Goal: Transaction & Acquisition: Purchase product/service

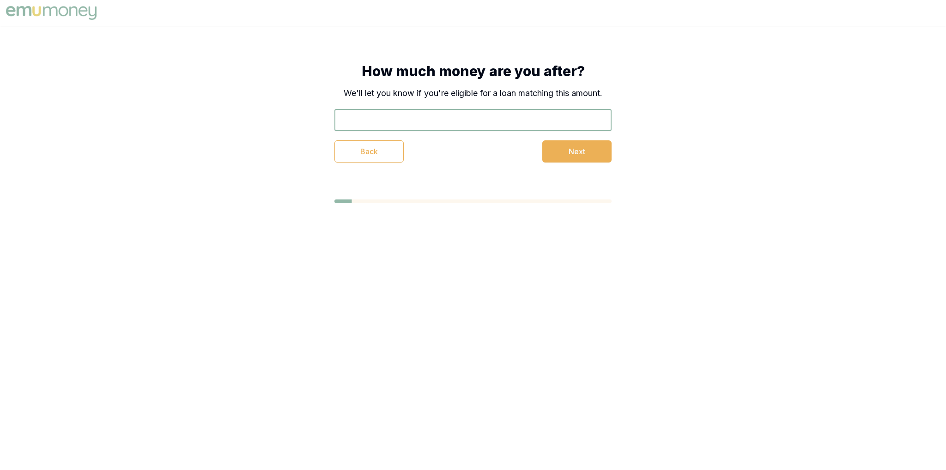
click at [443, 119] on input "text" at bounding box center [472, 120] width 277 height 22
type input "$40,000"
click at [549, 147] on button "Next" at bounding box center [576, 151] width 69 height 22
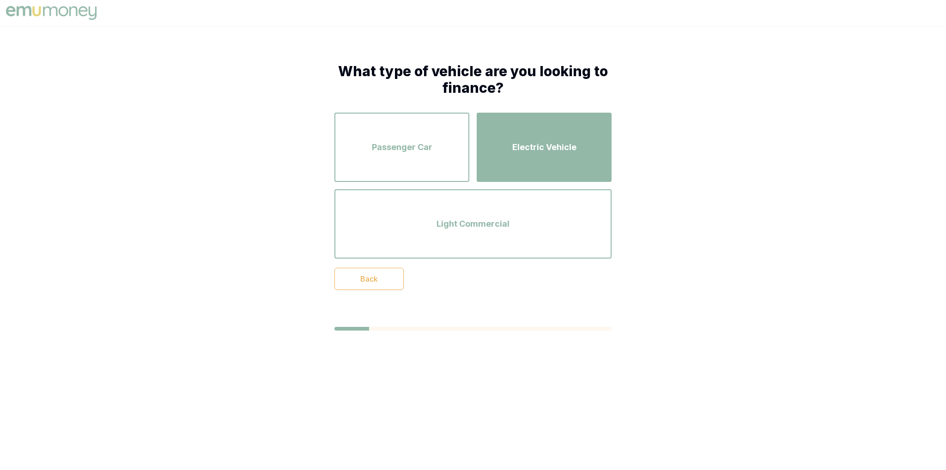
click at [516, 152] on span "Electric Vehicle" at bounding box center [544, 147] width 64 height 13
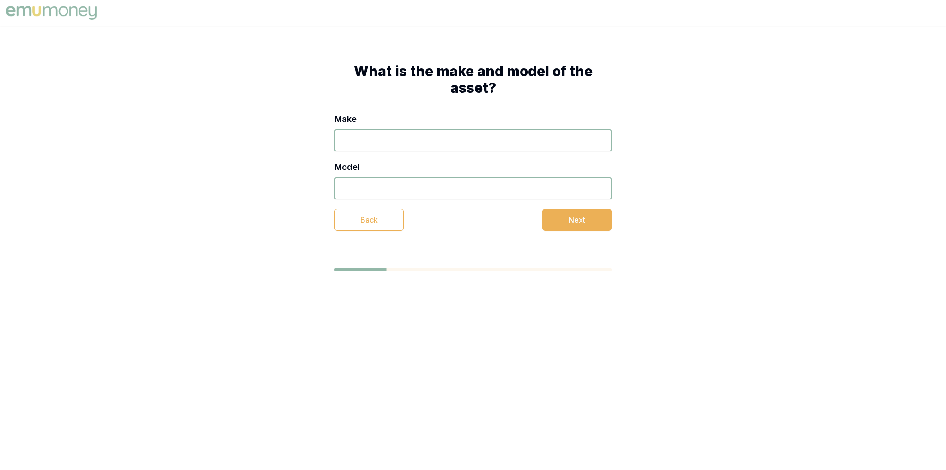
click at [431, 146] on input "Make" at bounding box center [472, 140] width 277 height 22
type input "BMW"
type input "x2"
click at [592, 227] on button "Next" at bounding box center [576, 220] width 69 height 22
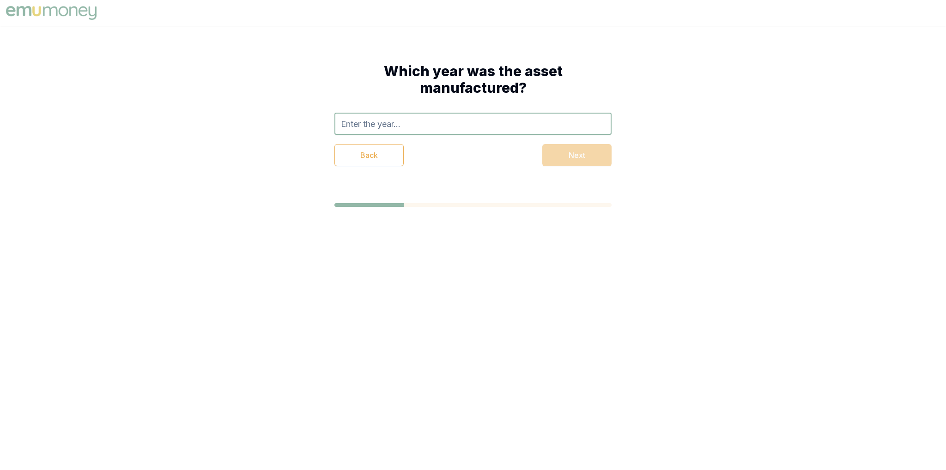
click at [432, 119] on input "text" at bounding box center [472, 124] width 277 height 22
type input "2012"
click at [589, 155] on div "Back Next" at bounding box center [472, 155] width 277 height 22
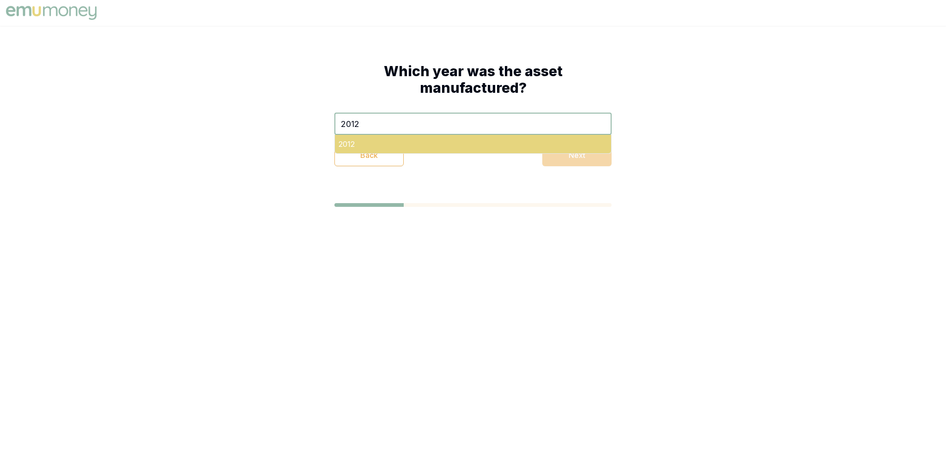
click at [488, 141] on div "2012" at bounding box center [473, 144] width 276 height 18
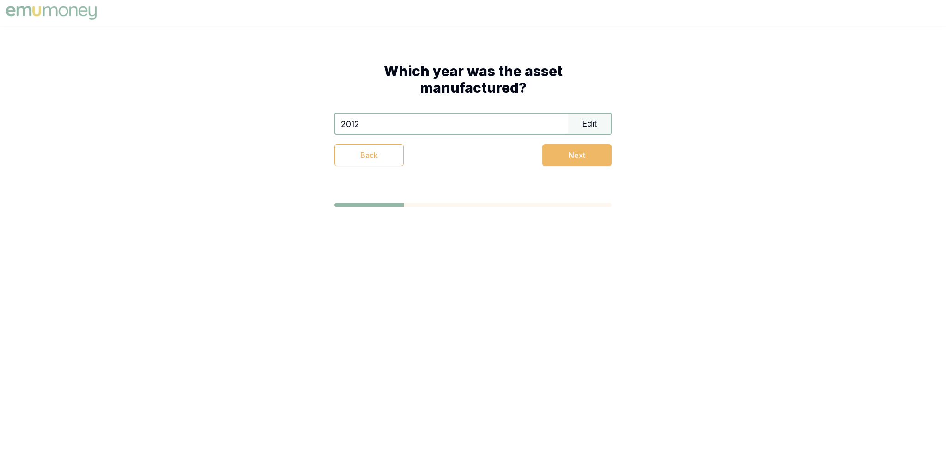
click at [569, 158] on button "Next" at bounding box center [576, 155] width 69 height 22
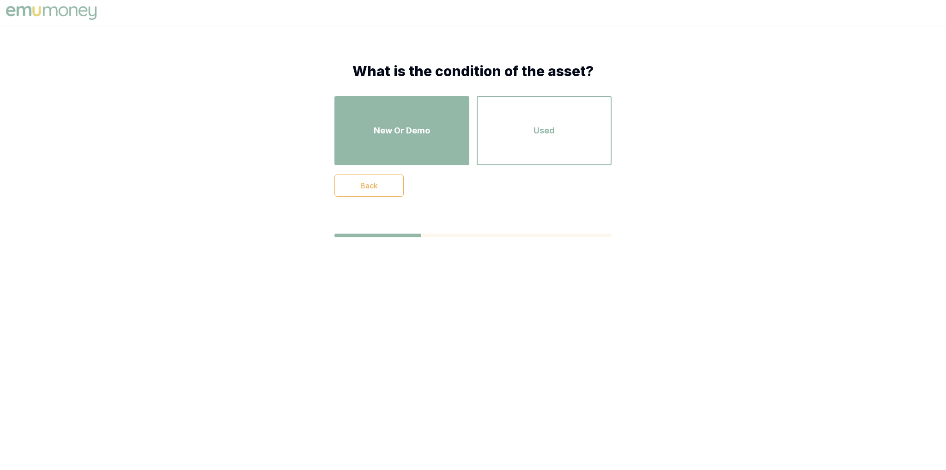
click at [447, 137] on div "New Or Demo" at bounding box center [402, 130] width 118 height 53
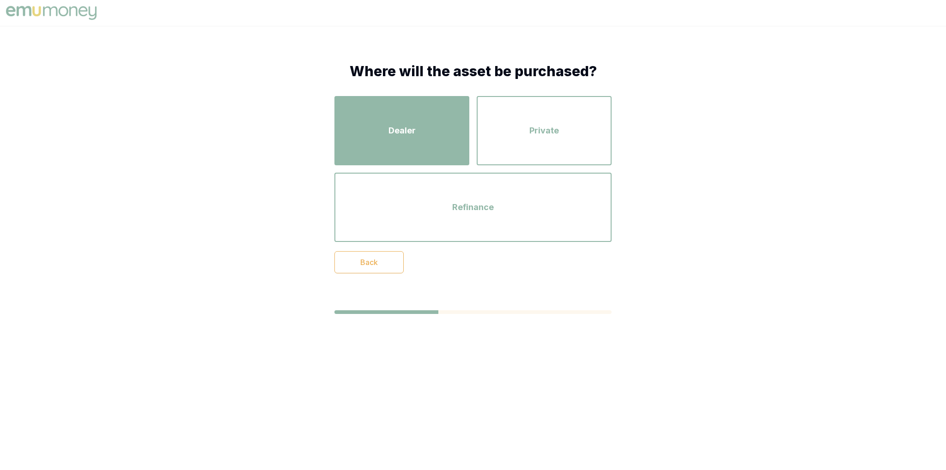
click at [412, 140] on div "Dealer" at bounding box center [402, 130] width 118 height 53
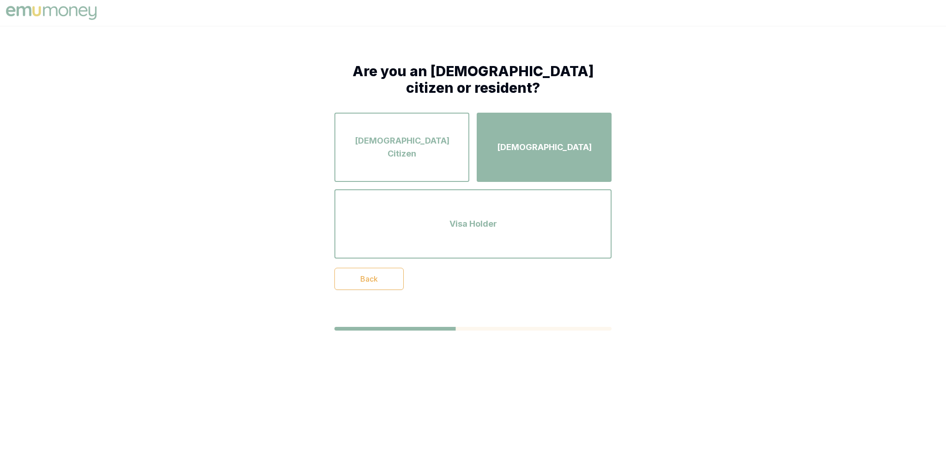
click at [501, 157] on div "Permanent Resident" at bounding box center [544, 147] width 118 height 53
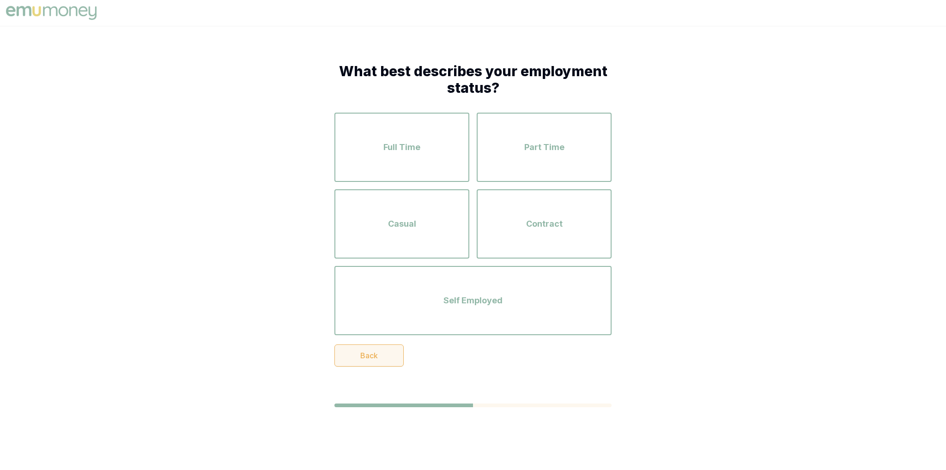
click at [360, 361] on button "Back" at bounding box center [368, 355] width 69 height 22
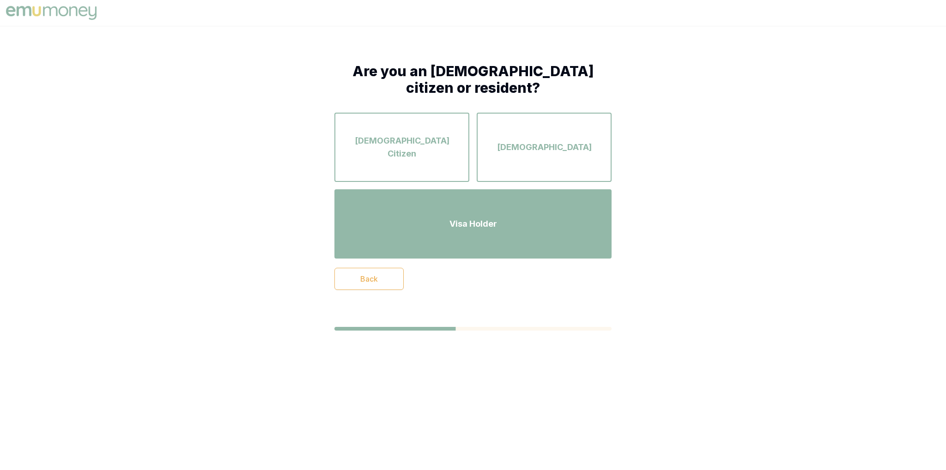
click at [483, 236] on div "Visa Holder" at bounding box center [473, 224] width 260 height 53
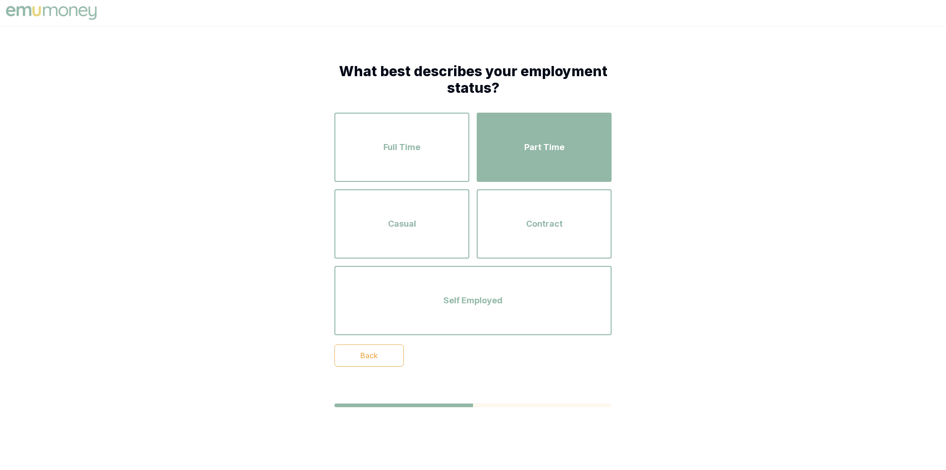
click at [532, 154] on div "Part Time" at bounding box center [544, 147] width 118 height 53
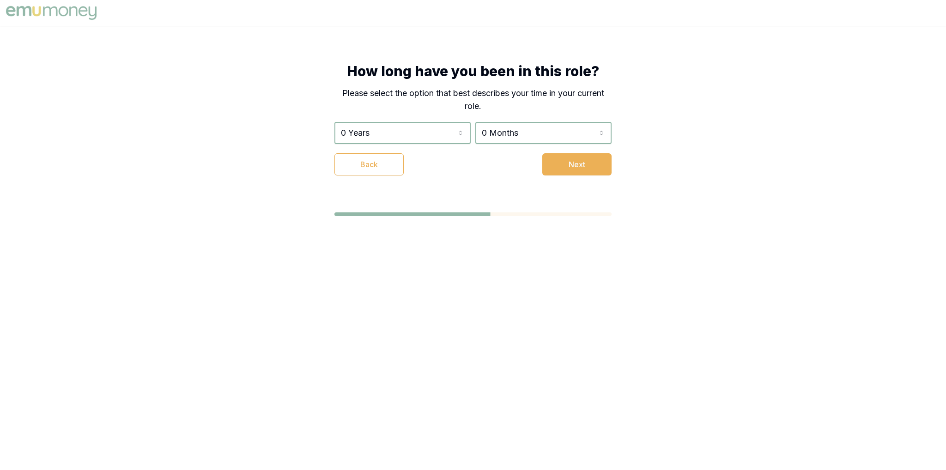
click at [342, 151] on div "0 Years 0 Years 1 Year 2 Years 3 Years 4 Years 5 Years 6 Years 7 Years 8 Years …" at bounding box center [472, 149] width 277 height 54
click at [357, 169] on button "Back" at bounding box center [368, 164] width 69 height 22
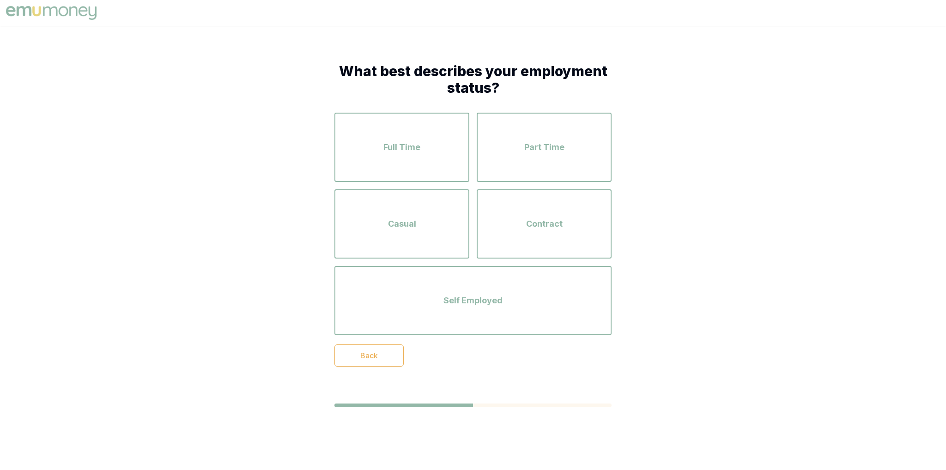
click at [371, 370] on div "What best describes your employment status? Full Time Part Time Casual Contract…" at bounding box center [472, 215] width 351 height 378
click at [369, 360] on button "Back" at bounding box center [368, 355] width 69 height 22
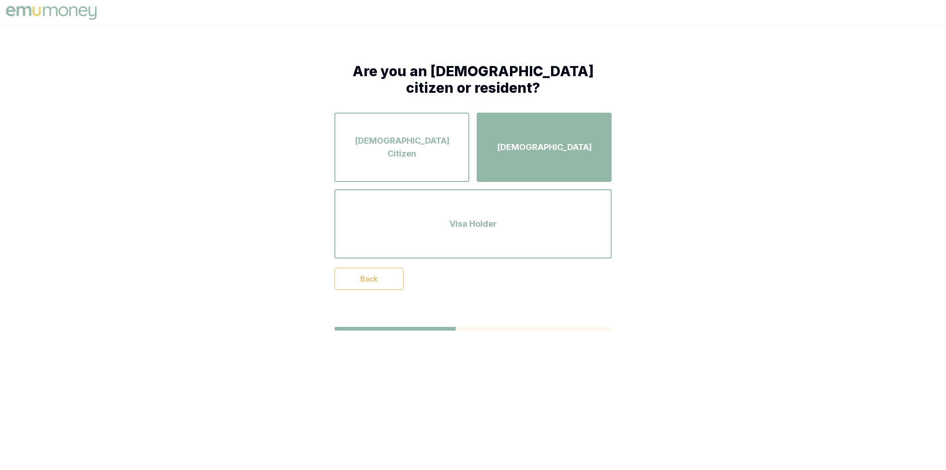
click at [576, 148] on span "Permanent Resident" at bounding box center [544, 147] width 95 height 13
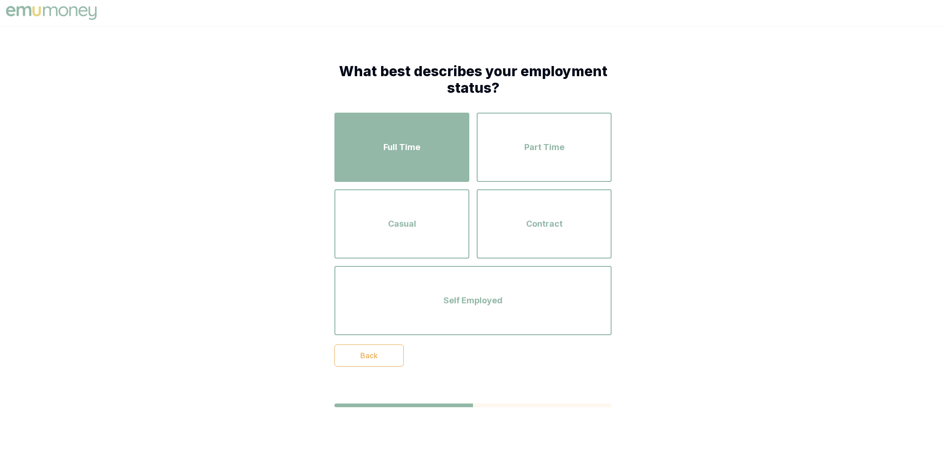
click at [431, 154] on div "Full Time" at bounding box center [402, 147] width 118 height 53
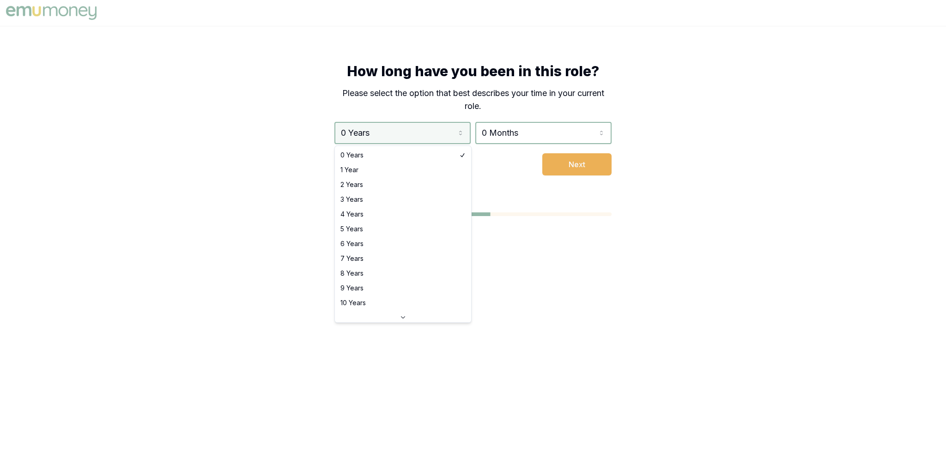
click at [392, 132] on html "How long have you been in this role? Please select the option that best describ…" at bounding box center [473, 235] width 946 height 470
select select "3"
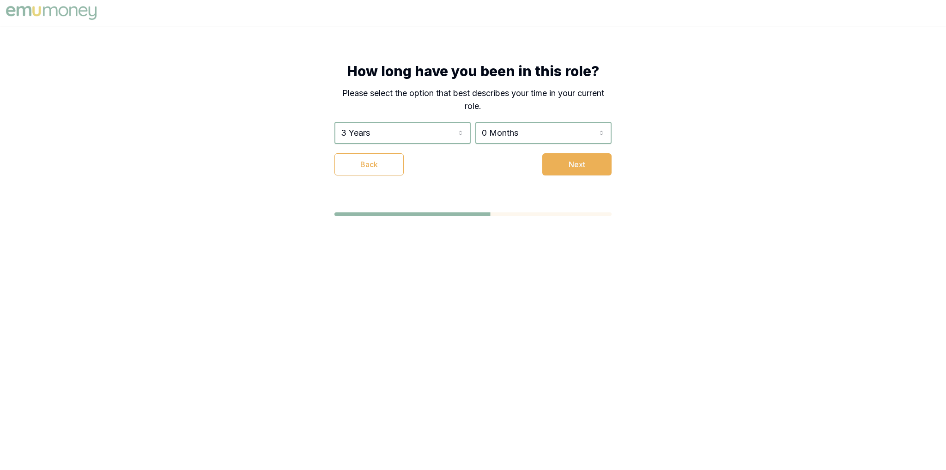
click at [586, 175] on div "How long have you been in this role? Please select the option that best describ…" at bounding box center [472, 119] width 351 height 187
click at [549, 161] on button "Next" at bounding box center [576, 164] width 69 height 22
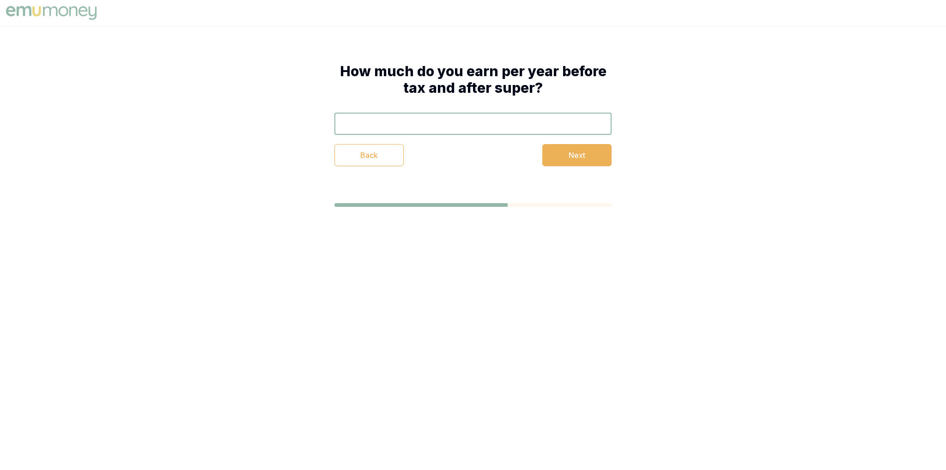
click at [425, 122] on input "text" at bounding box center [472, 124] width 277 height 22
type input "$85,000"
click at [553, 157] on button "Next" at bounding box center [576, 155] width 69 height 22
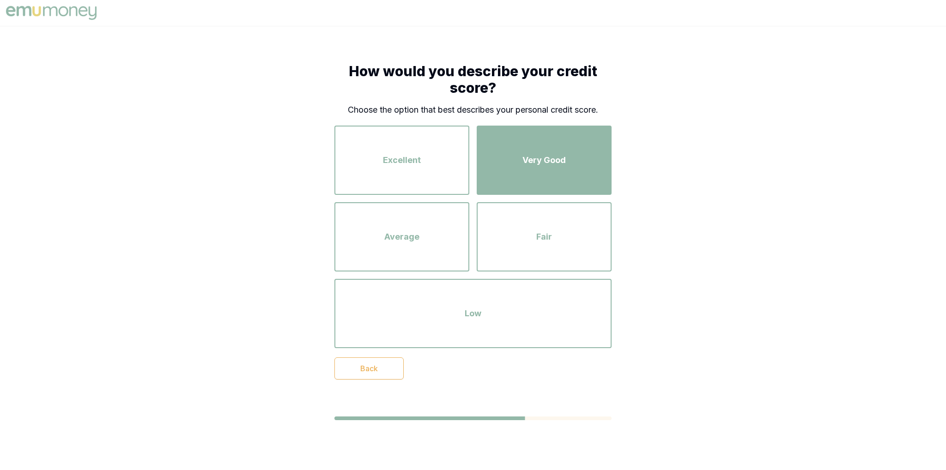
click at [584, 174] on div "Very Good" at bounding box center [544, 160] width 118 height 53
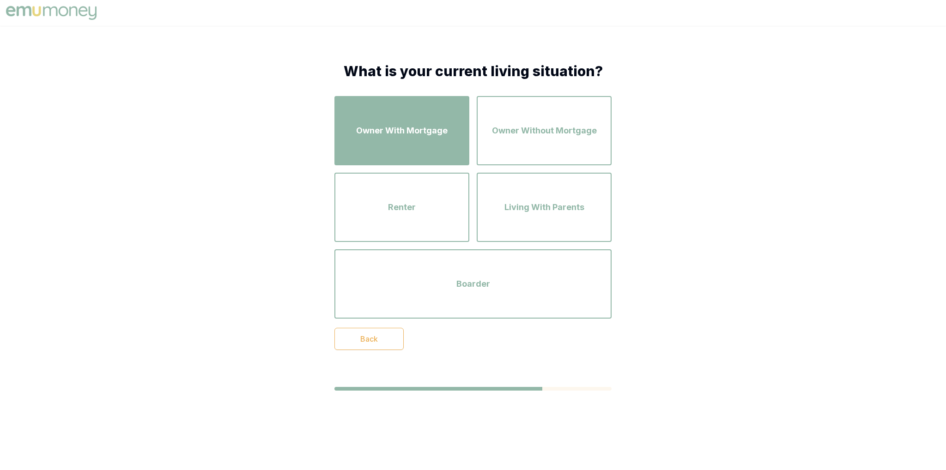
click at [413, 122] on div "Owner With Mortgage" at bounding box center [402, 130] width 118 height 53
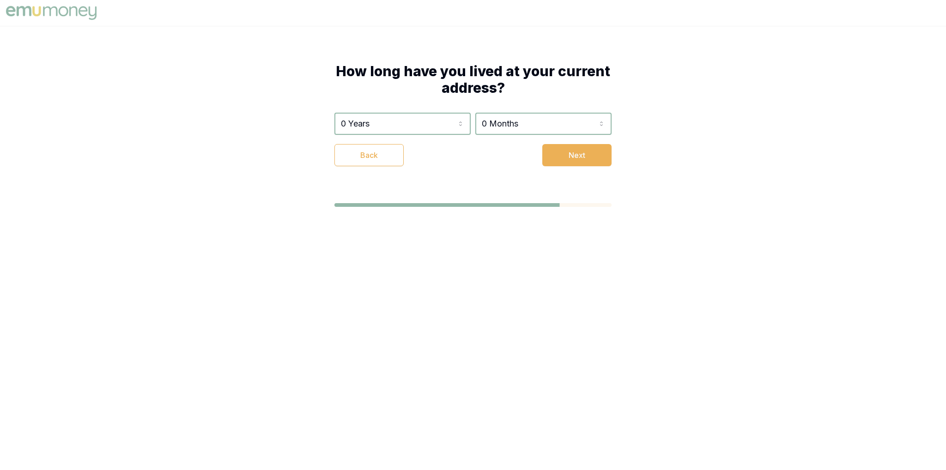
click at [415, 124] on html "How long have you lived at your current address? 0 Years 0 Years 1 Year 2 Years…" at bounding box center [473, 235] width 946 height 470
select select "2"
click at [601, 161] on button "Next" at bounding box center [576, 155] width 69 height 22
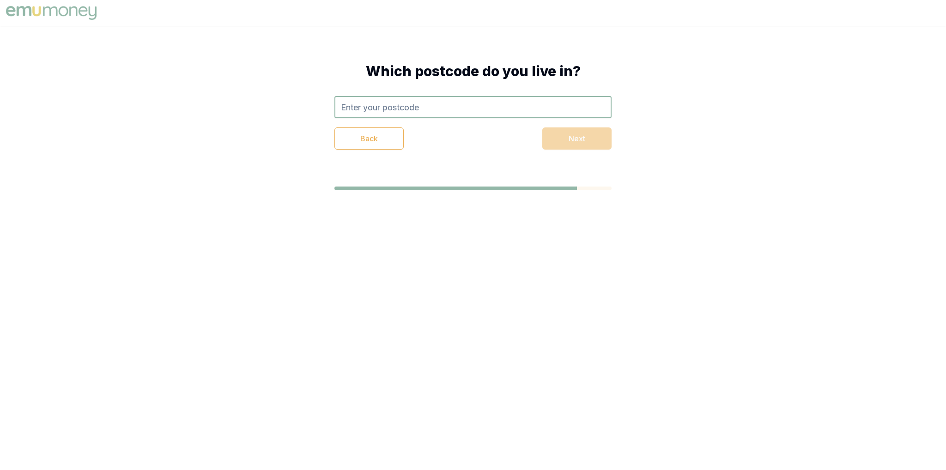
click at [412, 104] on input "text" at bounding box center [472, 107] width 277 height 22
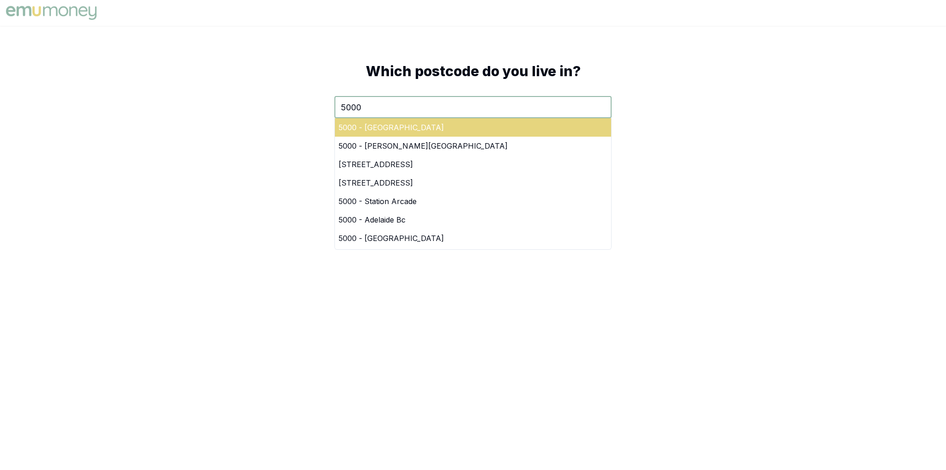
type input "5000"
click at [369, 128] on div "5000 - Adelaide" at bounding box center [473, 127] width 276 height 18
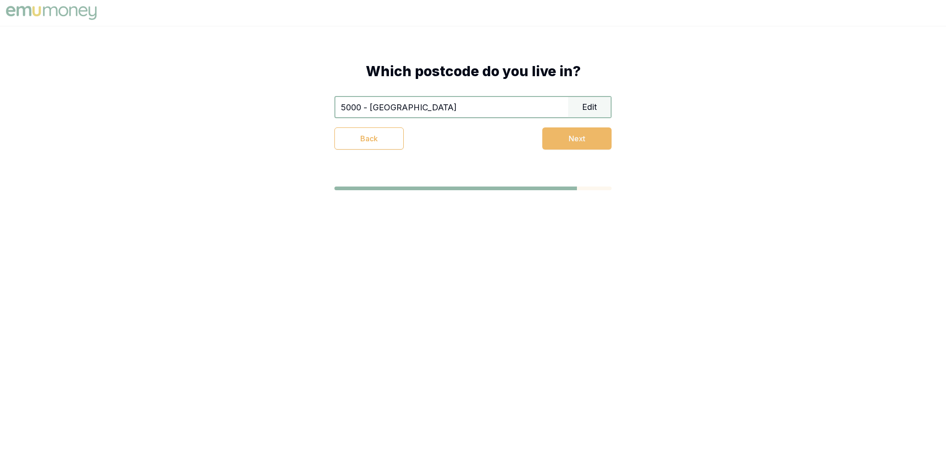
click at [568, 137] on button "Next" at bounding box center [576, 138] width 69 height 22
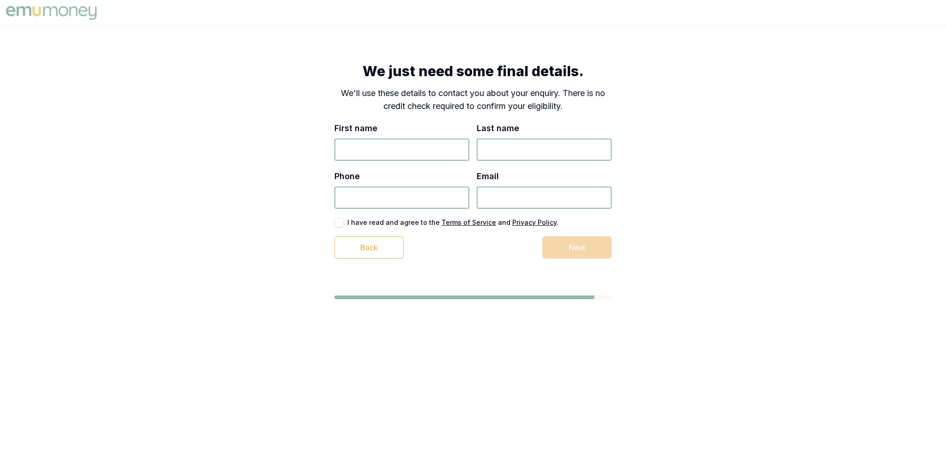
click at [427, 149] on input "First name" at bounding box center [401, 150] width 135 height 22
type input "satwik"
type input "test"
type input "0452 396 654"
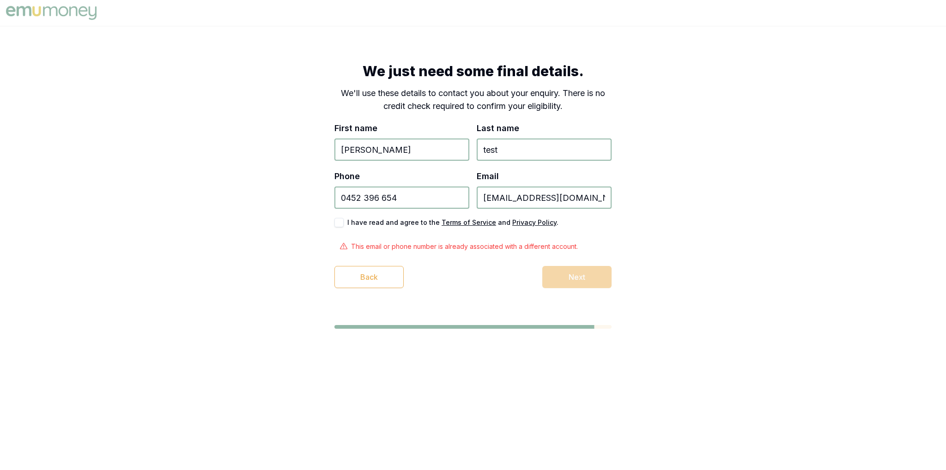
type input "satwikchavda@gmail.com,"
type button "on"
type input "satwikchavda@gmail.com"
click at [344, 228] on div "First name satwik Last name test Phone 0452 396 654 Email satwikchavda@gmail.co…" at bounding box center [472, 205] width 277 height 166
click at [337, 223] on button "on" at bounding box center [338, 222] width 9 height 9
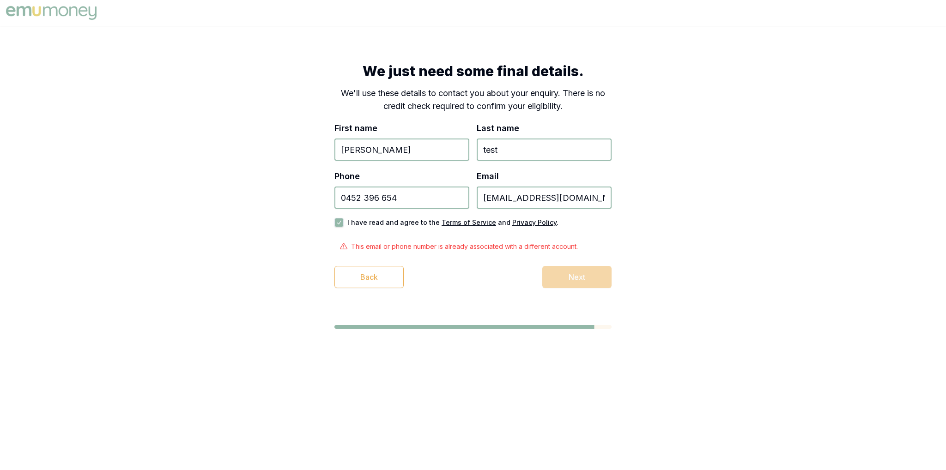
click at [585, 282] on div "Back Next" at bounding box center [472, 277] width 277 height 22
click at [585, 278] on div "Back Next" at bounding box center [472, 277] width 277 height 22
click at [409, 198] on input "0452 396 654" at bounding box center [401, 198] width 135 height 22
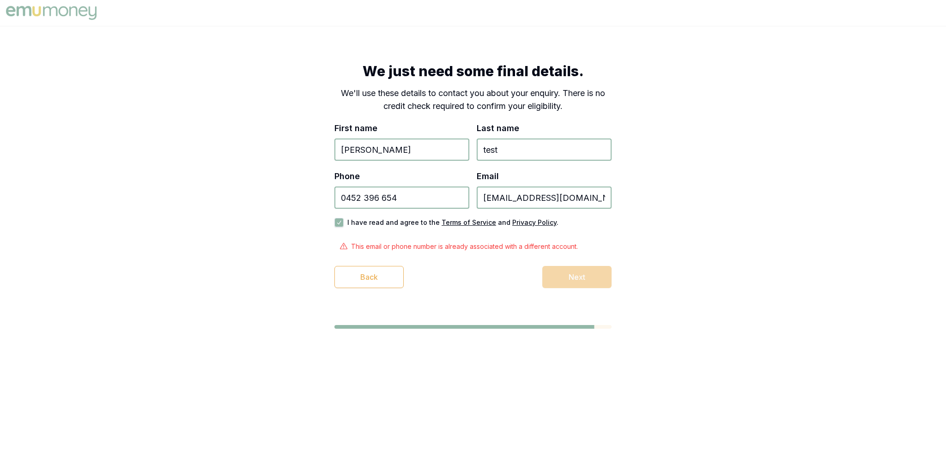
click at [409, 198] on input "0452 396 654" at bounding box center [401, 198] width 135 height 22
click at [496, 200] on input "satwikchavda@gmail.com" at bounding box center [544, 198] width 135 height 22
click at [486, 199] on input "satwikchavda@gmail.com" at bounding box center [544, 198] width 135 height 22
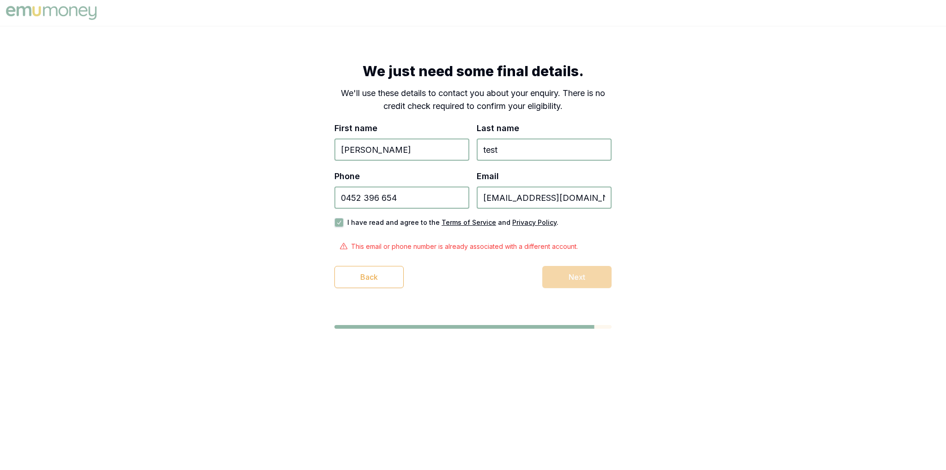
click at [486, 199] on input "satwikchavda@gmail.com" at bounding box center [544, 198] width 135 height 22
click at [436, 200] on input "0452 396 654" at bounding box center [401, 198] width 135 height 22
type input "0481 616 431"
click at [549, 196] on input "satwikchavda@gmail.com" at bounding box center [544, 198] width 135 height 22
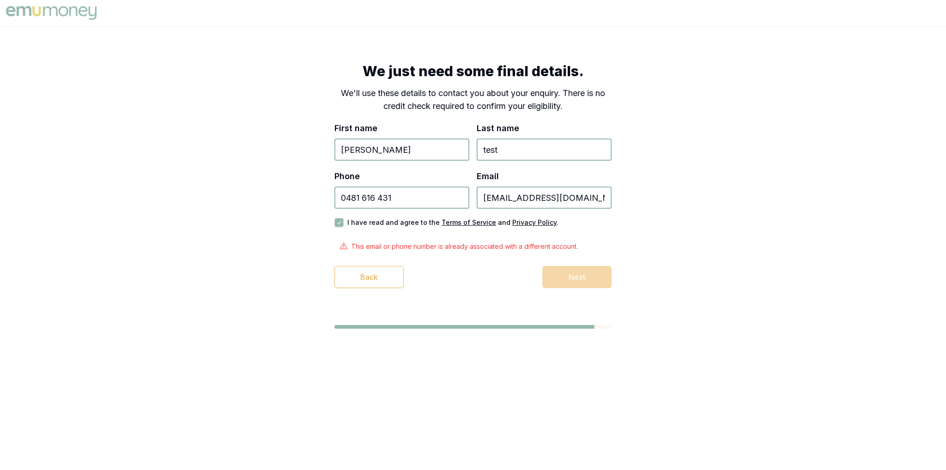
click at [549, 196] on input "satwikchavda@gmail.com" at bounding box center [544, 198] width 135 height 22
click at [547, 202] on input "satwikchavda@gmail.com" at bounding box center [544, 198] width 135 height 22
drag, startPoint x: 547, startPoint y: 202, endPoint x: 545, endPoint y: 207, distance: 5.8
click at [547, 202] on input "satwikchavda@gmail.com" at bounding box center [544, 198] width 135 height 22
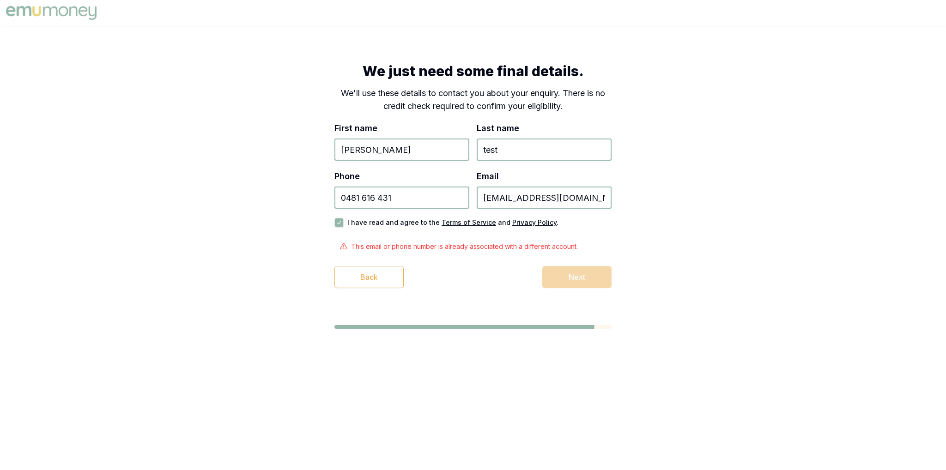
click at [406, 199] on input "0481 616 431" at bounding box center [401, 198] width 135 height 22
click at [584, 200] on input "satwikchavda@gmail.com" at bounding box center [544, 198] width 135 height 22
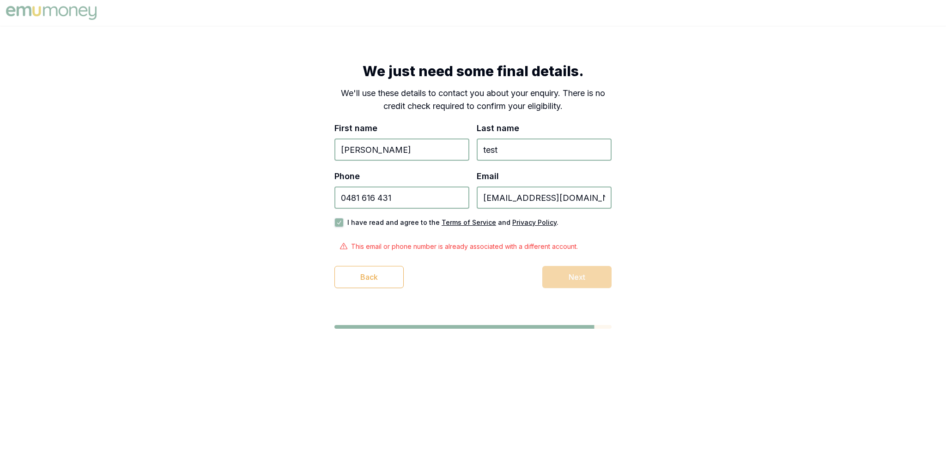
click at [584, 200] on input "satwikchavda@gmail.com" at bounding box center [544, 198] width 135 height 22
click at [790, 244] on div "We just need some final details. We'll use these details to contact you about y…" at bounding box center [473, 196] width 946 height 340
click at [537, 199] on input "satwikchavda@gmail.com" at bounding box center [544, 198] width 135 height 22
click at [604, 203] on input "satwikchavda+1@gmail.com" at bounding box center [544, 198] width 135 height 22
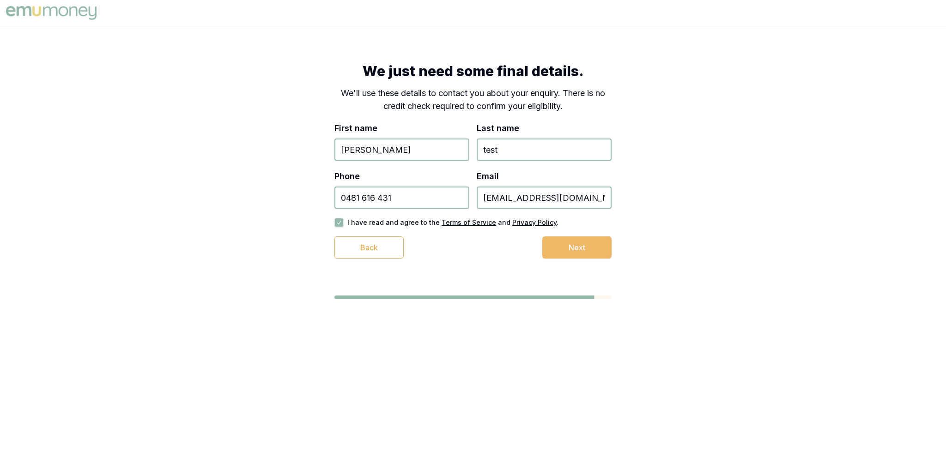
type input "satwikchavda+1@gmail.com"
click at [602, 248] on button "Next" at bounding box center [576, 247] width 69 height 22
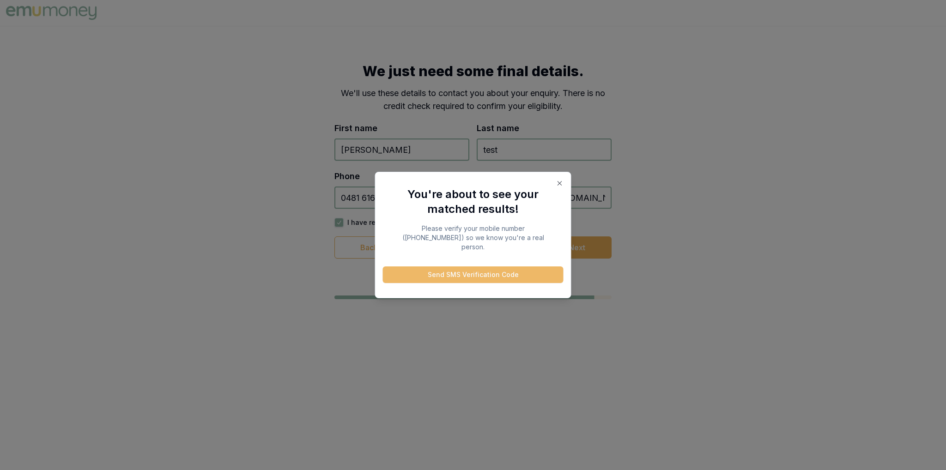
click at [504, 272] on button "Send SMS Verification Code" at bounding box center [473, 274] width 181 height 17
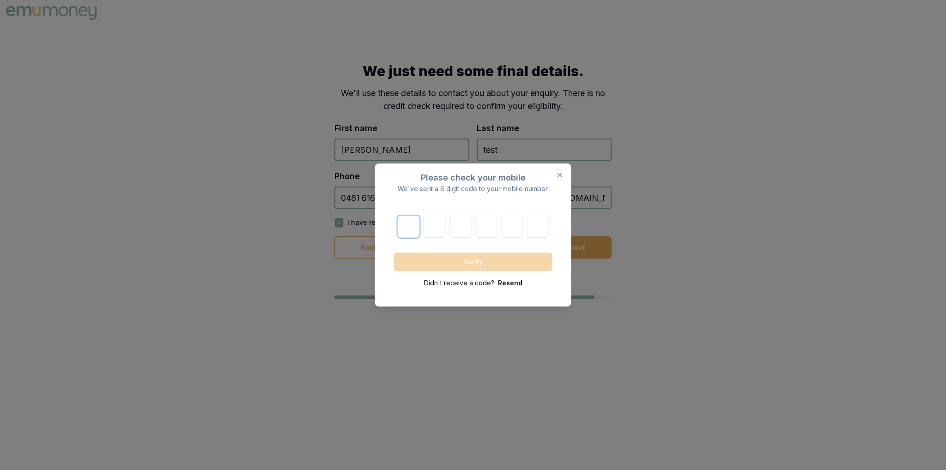
click at [409, 228] on input "number" at bounding box center [408, 227] width 22 height 22
type input "3"
type input "9"
type input "2"
type input "8"
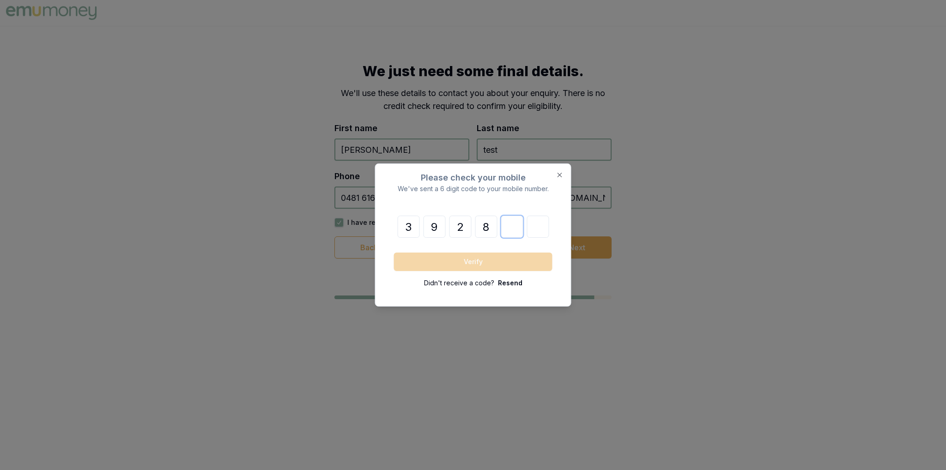
type input "9"
type input "3"
click at [506, 248] on form "3 9 2 8 9 3 Verify Didn't receive a code? Resend" at bounding box center [473, 252] width 158 height 72
click at [506, 259] on button "Verify" at bounding box center [473, 262] width 158 height 18
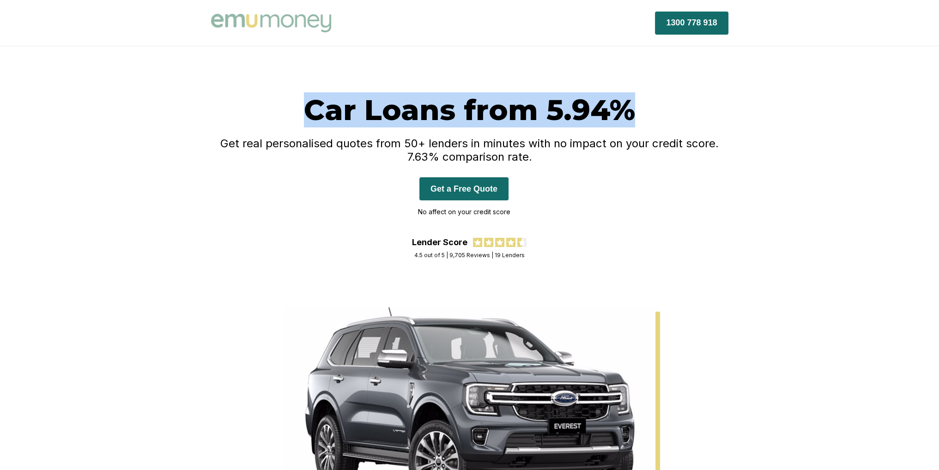
drag, startPoint x: 290, startPoint y: 93, endPoint x: 484, endPoint y: 109, distance: 194.2
click at [704, 115] on div "Car Loans from 5.94% Get real personalised quotes from 50+ lenders in minutes w…" at bounding box center [469, 176] width 939 height 261
click at [483, 109] on h1 "Car Loans from 5.94%" at bounding box center [469, 109] width 517 height 35
click at [283, 105] on h1 "Car Loans from 5.94%" at bounding box center [469, 109] width 517 height 35
drag, startPoint x: 257, startPoint y: 106, endPoint x: 641, endPoint y: 116, distance: 384.8
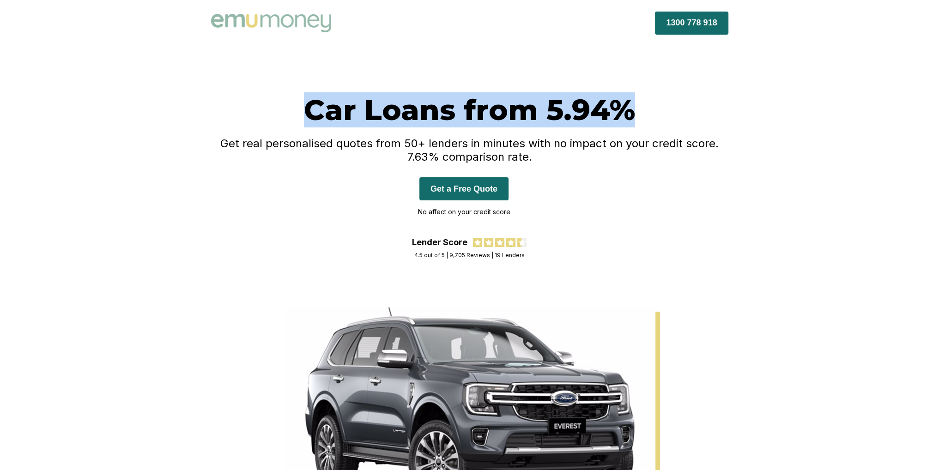
click at [641, 116] on h1 "Car Loans from 5.94%" at bounding box center [469, 109] width 517 height 35
click at [295, 109] on h1 "Car Loans from 5.94%" at bounding box center [469, 109] width 517 height 35
drag, startPoint x: 255, startPoint y: 106, endPoint x: 691, endPoint y: 111, distance: 435.9
click at [691, 111] on h1 "Car Loans from 5.94%" at bounding box center [469, 109] width 517 height 35
click at [314, 114] on h1 "Car Loans from 5.94%" at bounding box center [469, 109] width 517 height 35
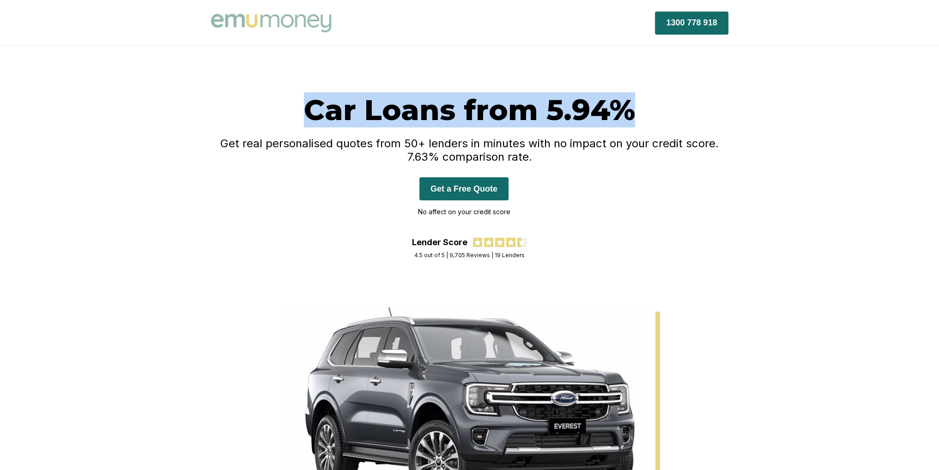
drag, startPoint x: 309, startPoint y: 106, endPoint x: 735, endPoint y: 113, distance: 425.3
click at [735, 113] on div "Car Loans from 5.94% Get real personalised quotes from 50+ lenders in minutes w…" at bounding box center [470, 176] width 554 height 169
click at [684, 117] on h1 "Car Loans from 5.94%" at bounding box center [469, 109] width 517 height 35
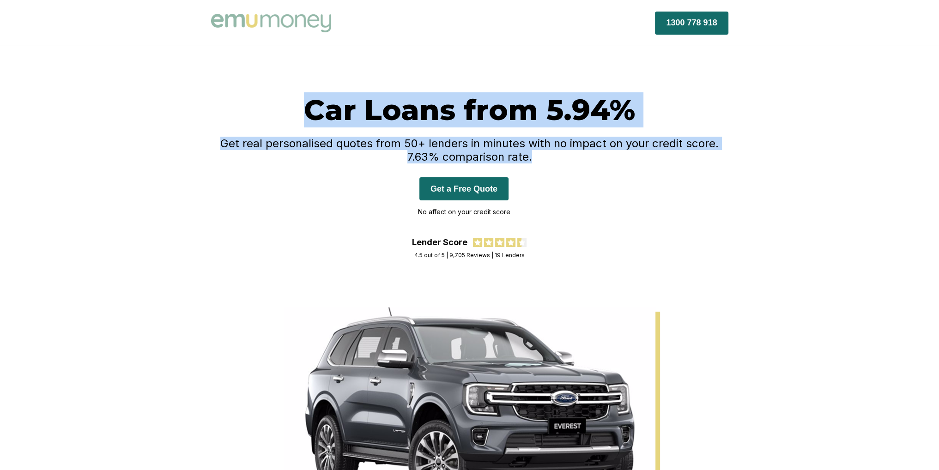
drag, startPoint x: 734, startPoint y: 153, endPoint x: 290, endPoint y: 114, distance: 446.4
click at [290, 114] on div "Car Loans from 5.94% Get real personalised quotes from 50+ lenders in minutes w…" at bounding box center [470, 176] width 554 height 169
click at [300, 112] on h1 "Car Loans from 5.94%" at bounding box center [469, 109] width 517 height 35
click at [616, 219] on div "Car Loans from 5.94% Get real personalised quotes from 50+ lenders in minutes w…" at bounding box center [469, 164] width 517 height 145
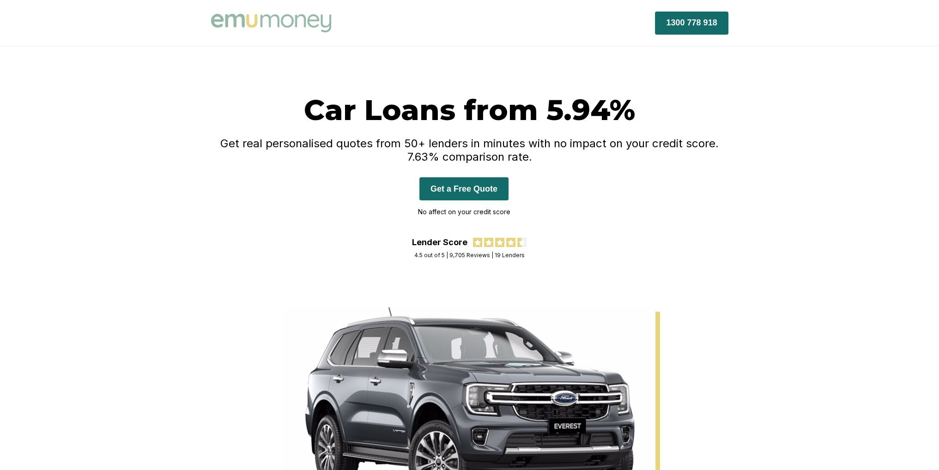
drag, startPoint x: 720, startPoint y: 222, endPoint x: 708, endPoint y: 222, distance: 12.0
click at [720, 222] on div "Car Loans from 5.94% Get real personalised quotes from 50+ lenders in minutes w…" at bounding box center [469, 164] width 517 height 145
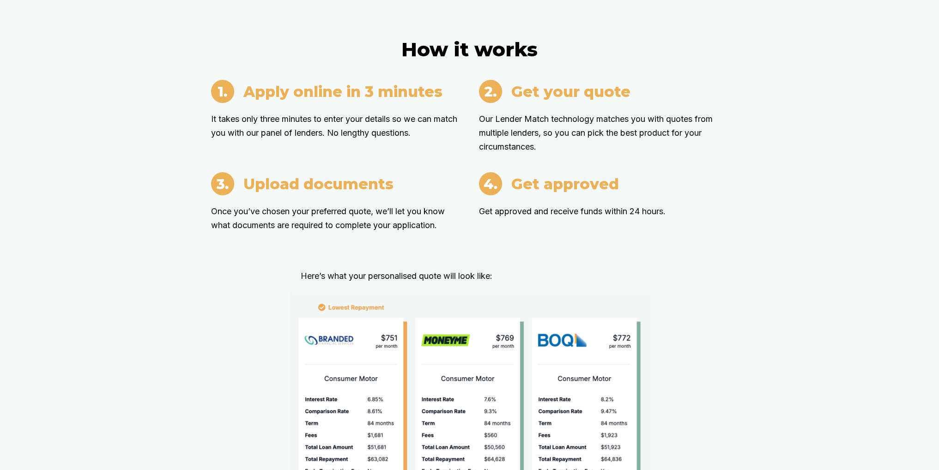
scroll to position [1201, 0]
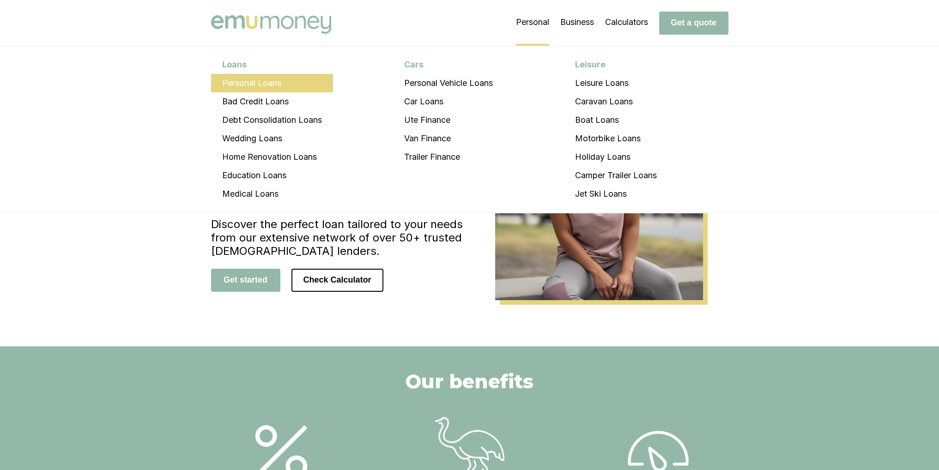
click at [265, 79] on li "Personal Loans" at bounding box center [272, 83] width 122 height 18
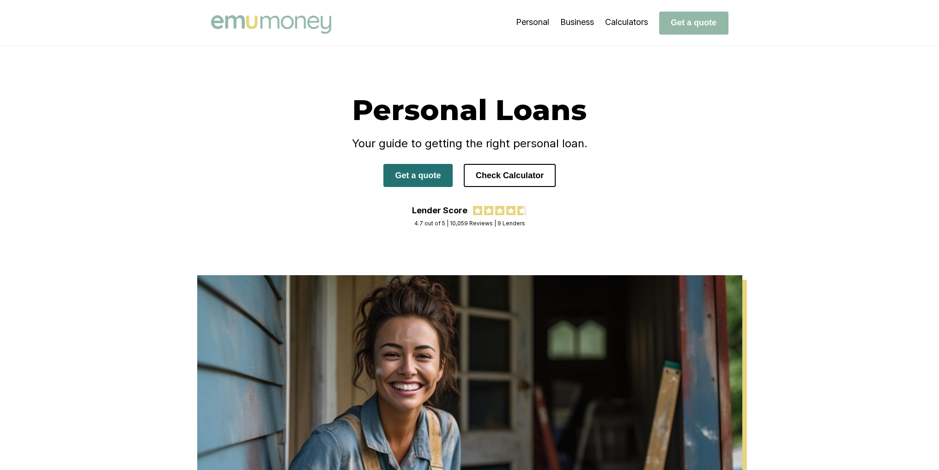
click at [419, 174] on button "Get a quote" at bounding box center [417, 175] width 69 height 23
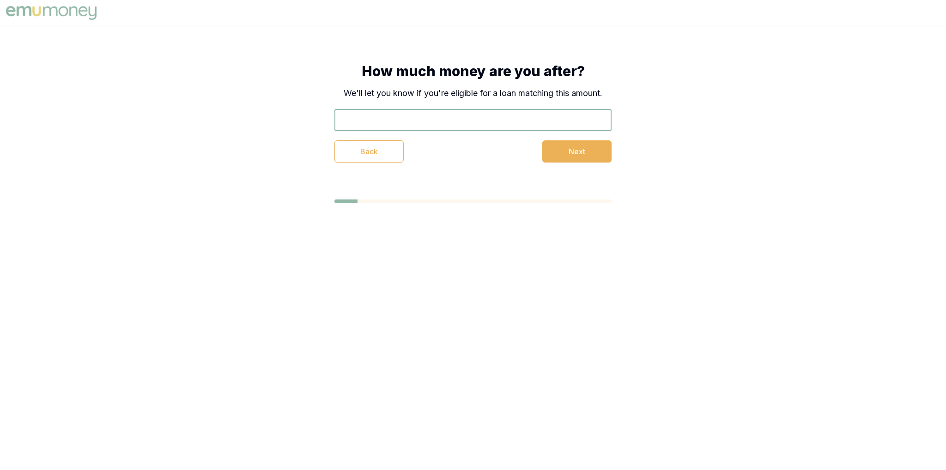
click at [547, 110] on input "text" at bounding box center [472, 120] width 277 height 22
type input "$23,333"
click at [584, 151] on button "Next" at bounding box center [576, 151] width 69 height 22
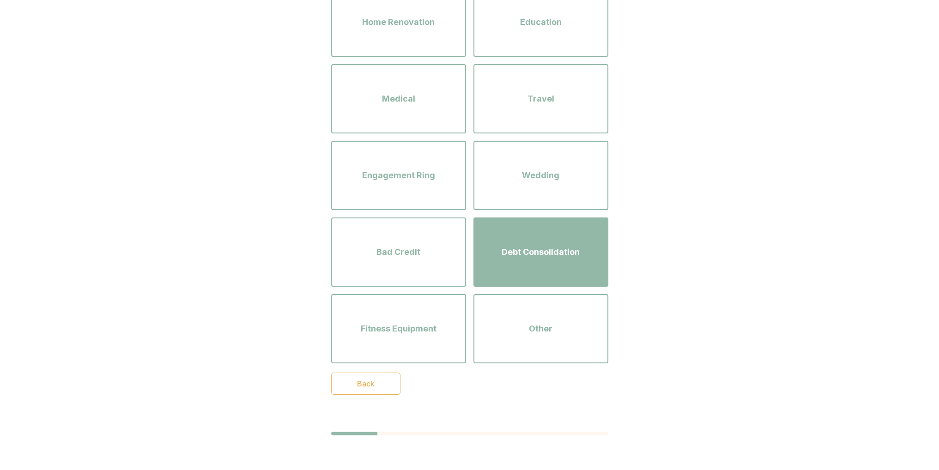
scroll to position [124, 0]
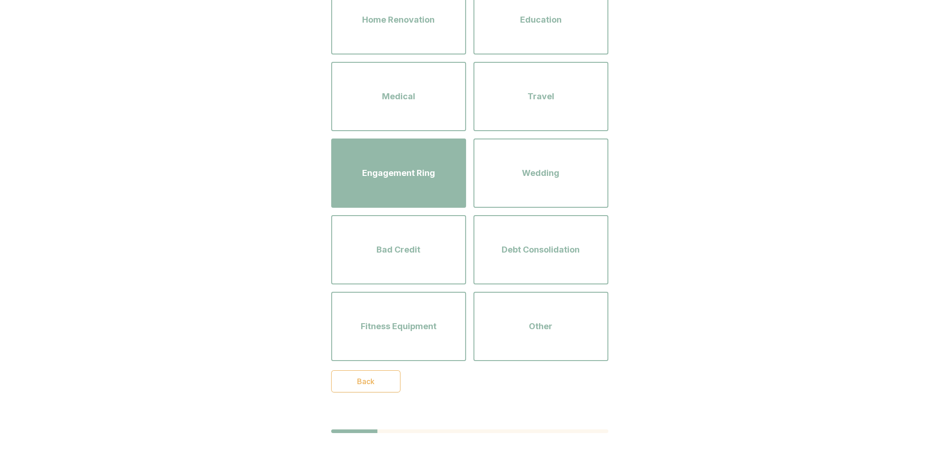
click at [425, 196] on div "Engagement Ring" at bounding box center [398, 173] width 118 height 53
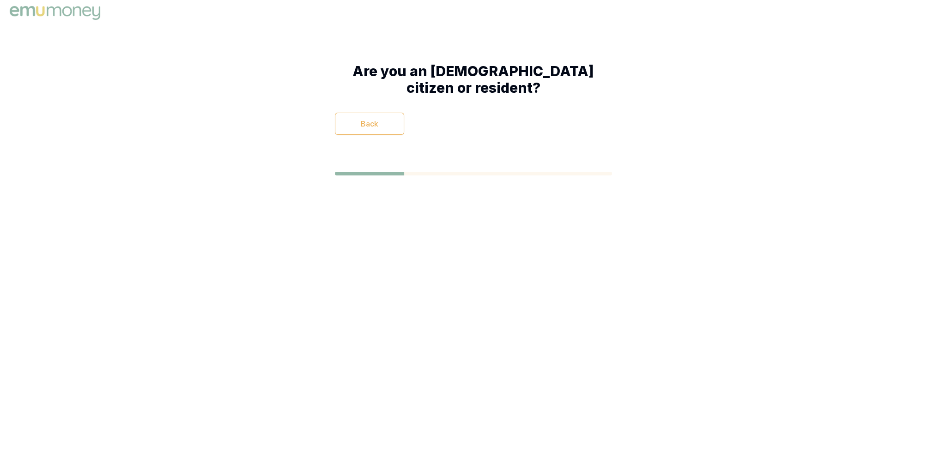
scroll to position [0, 0]
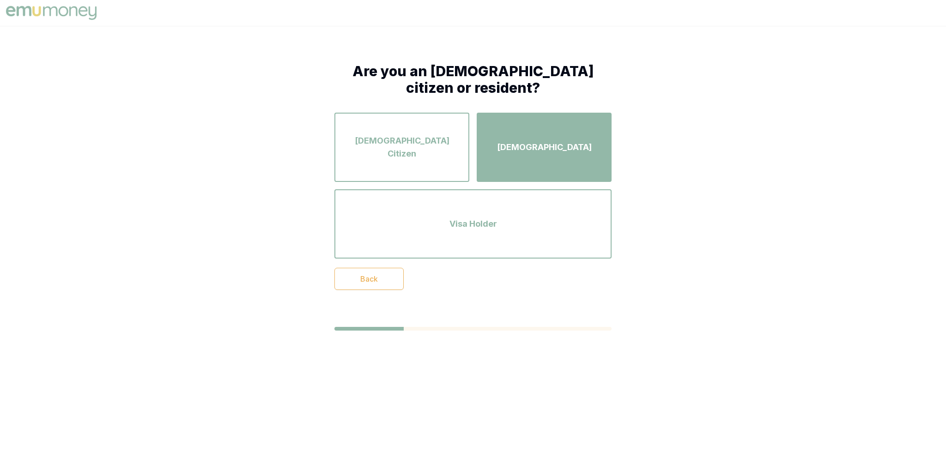
click at [517, 159] on div "[DEMOGRAPHIC_DATA]" at bounding box center [544, 147] width 118 height 53
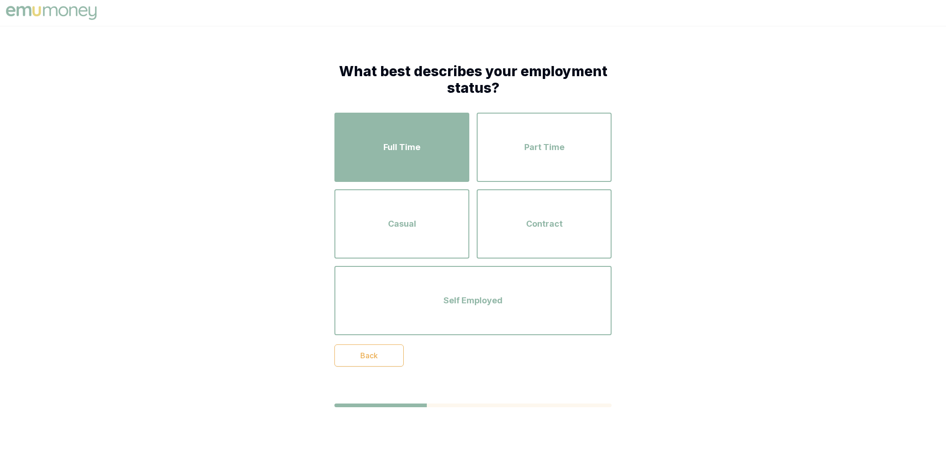
click at [426, 161] on div "Full Time" at bounding box center [402, 147] width 118 height 53
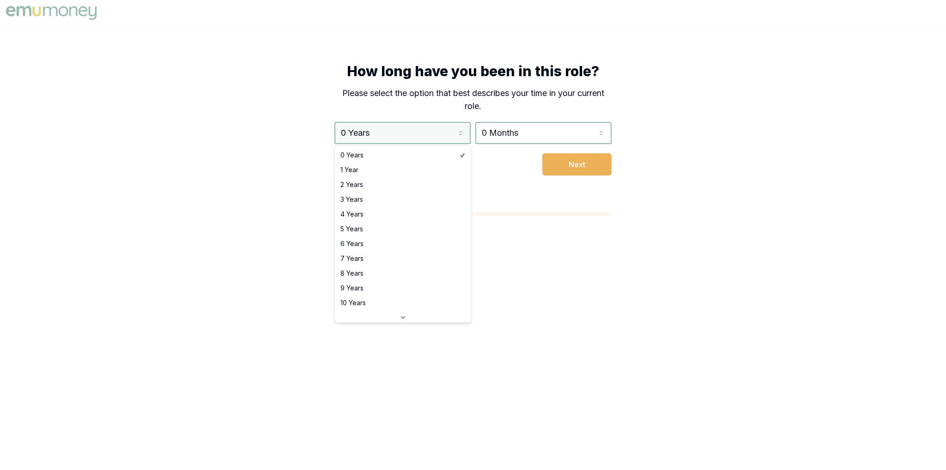
click at [448, 126] on html "How long have you been in this role? Please select the option that best describ…" at bounding box center [473, 235] width 946 height 470
select select "2"
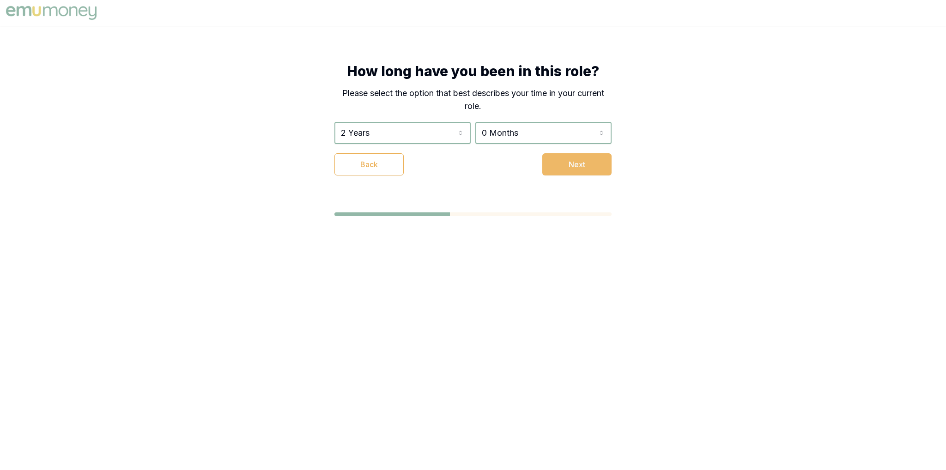
click at [560, 165] on button "Next" at bounding box center [576, 164] width 69 height 22
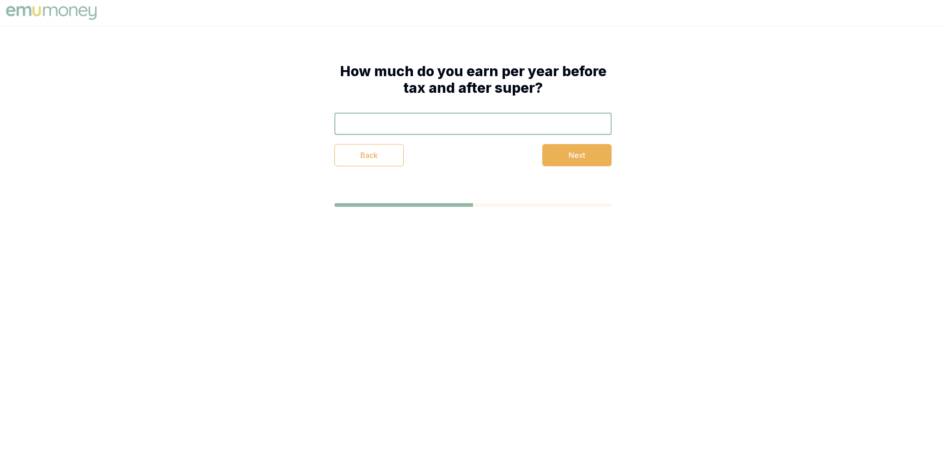
click at [470, 122] on input "text" at bounding box center [472, 124] width 277 height 22
drag, startPoint x: 591, startPoint y: 154, endPoint x: 380, endPoint y: 154, distance: 210.6
click at [379, 156] on div "Back Next" at bounding box center [472, 155] width 277 height 22
click at [403, 130] on input "$3,444" at bounding box center [472, 124] width 277 height 22
type input "$34,444"
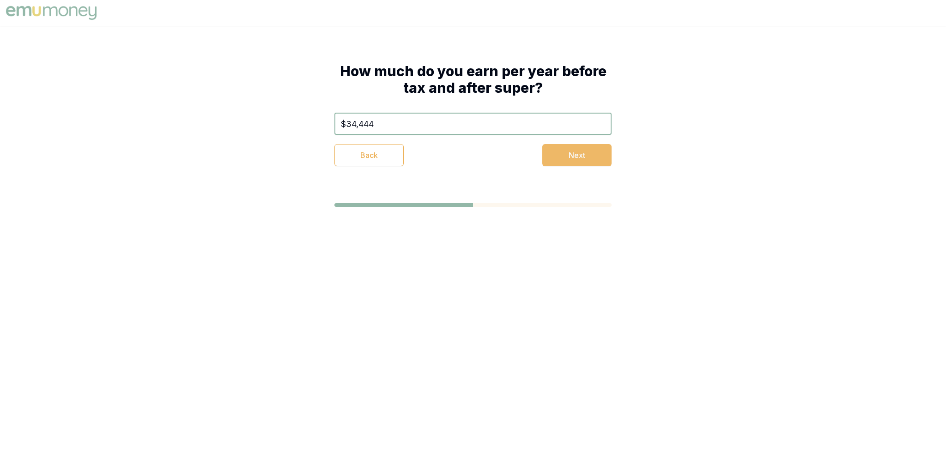
click at [584, 155] on button "Next" at bounding box center [576, 155] width 69 height 22
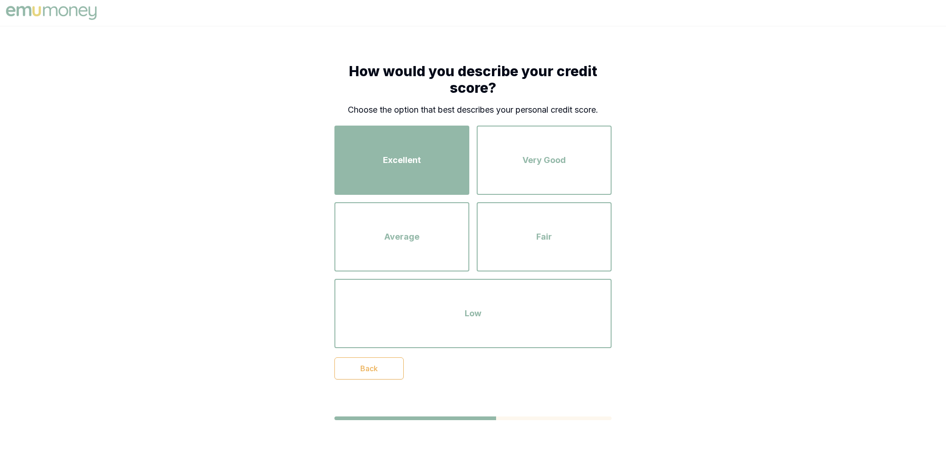
click at [415, 168] on div "Excellent" at bounding box center [402, 160] width 118 height 53
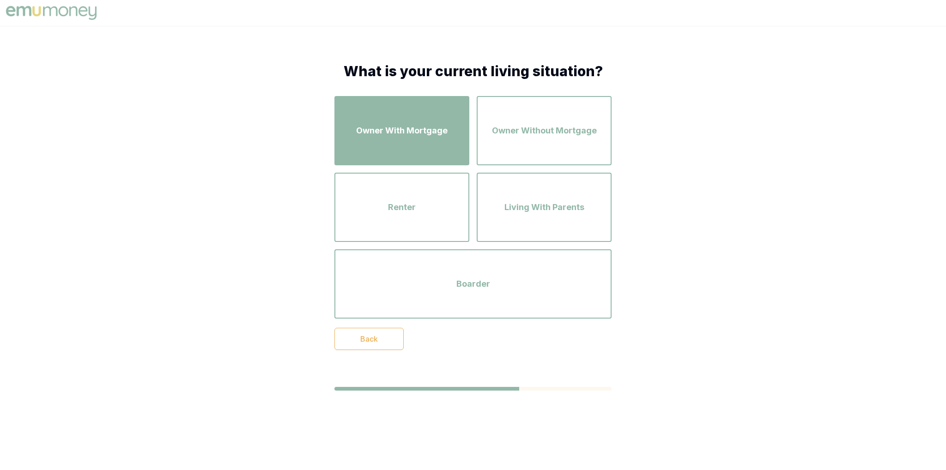
click at [420, 141] on div "Owner With Mortgage" at bounding box center [402, 130] width 118 height 53
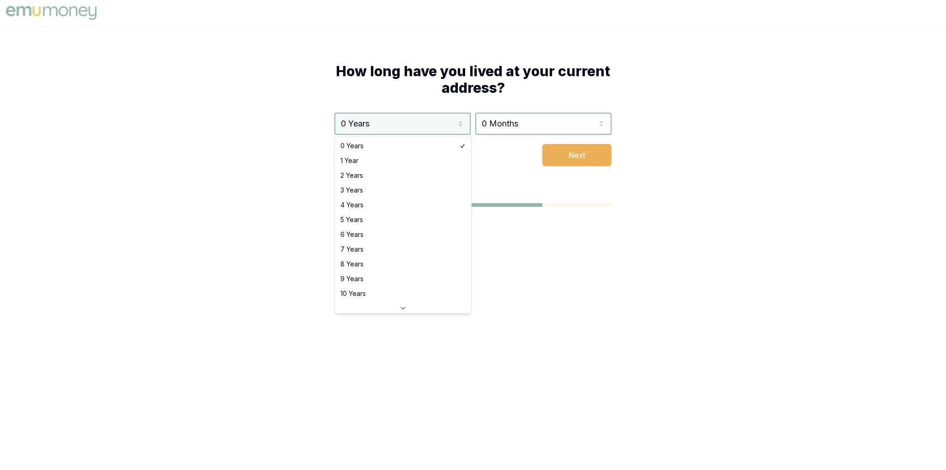
click at [425, 125] on html "How long have you lived at your current address? 0 Years 0 Years 1 Year 2 Years…" at bounding box center [473, 235] width 946 height 470
select select "3"
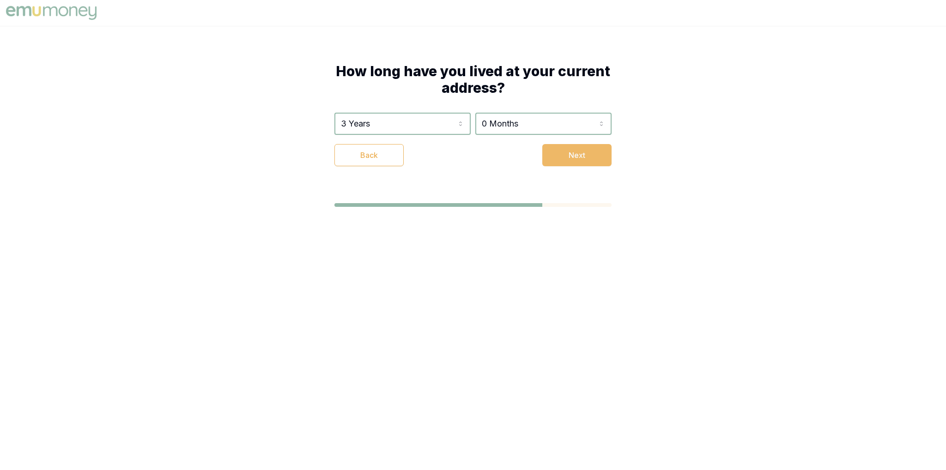
click at [585, 156] on button "Next" at bounding box center [576, 155] width 69 height 22
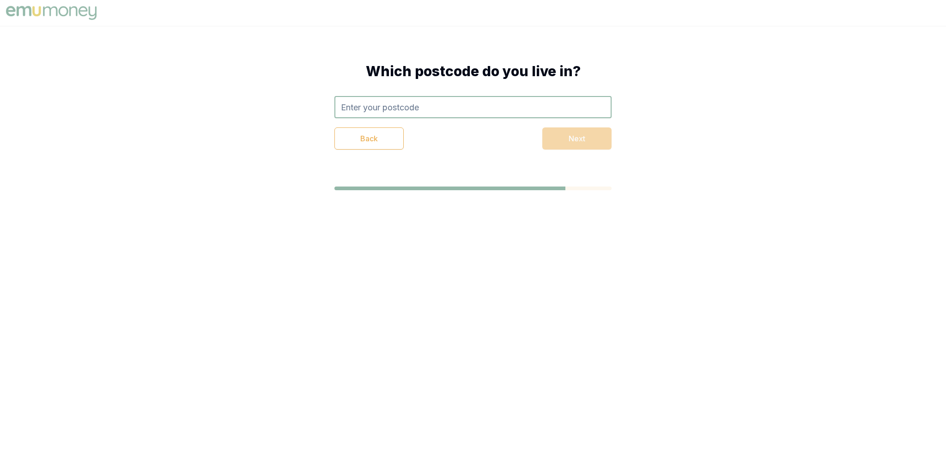
click at [443, 108] on input "text" at bounding box center [472, 107] width 277 height 22
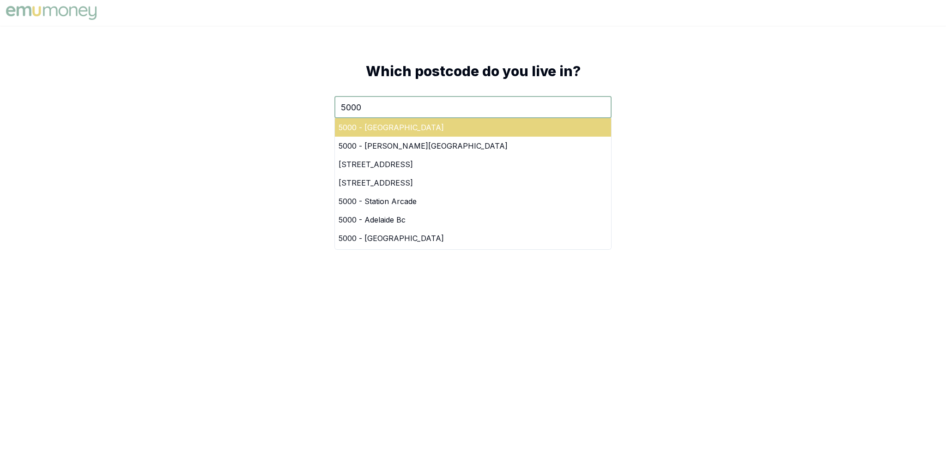
type input "5000"
click at [497, 134] on div "5000 - Adelaide" at bounding box center [473, 127] width 276 height 18
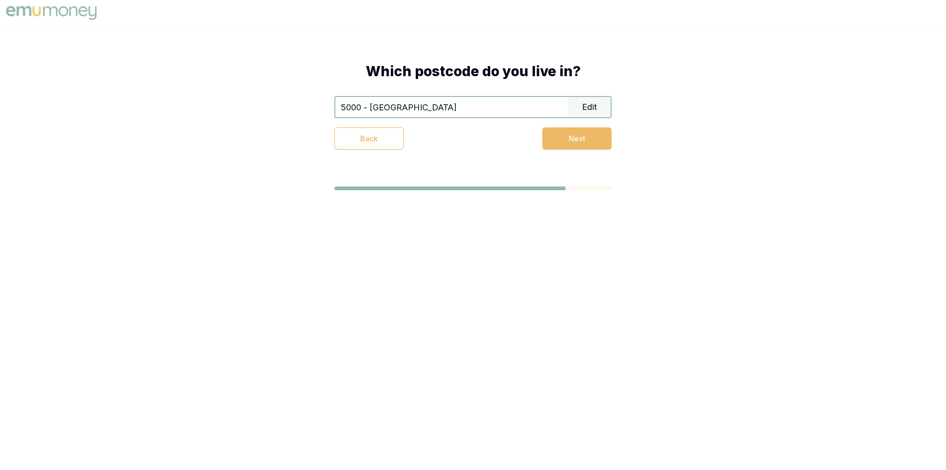
click at [609, 139] on button "Next" at bounding box center [576, 138] width 69 height 22
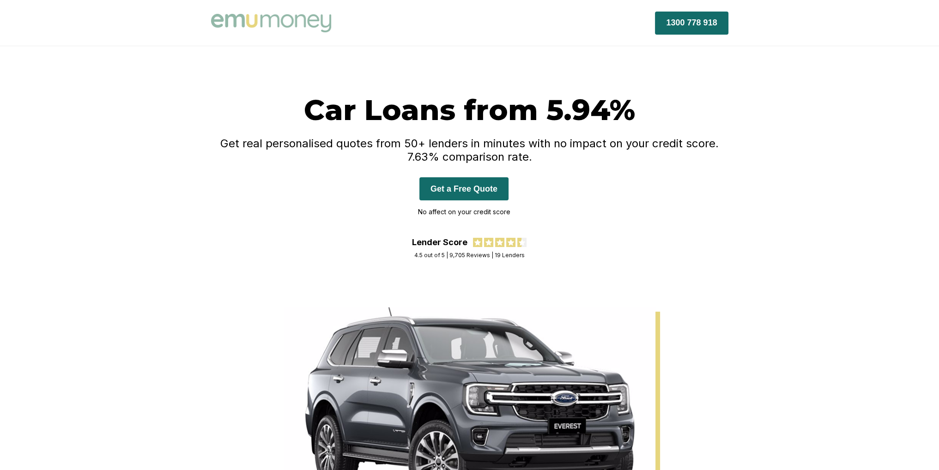
click at [466, 189] on button "Get a Free Quote" at bounding box center [463, 188] width 89 height 23
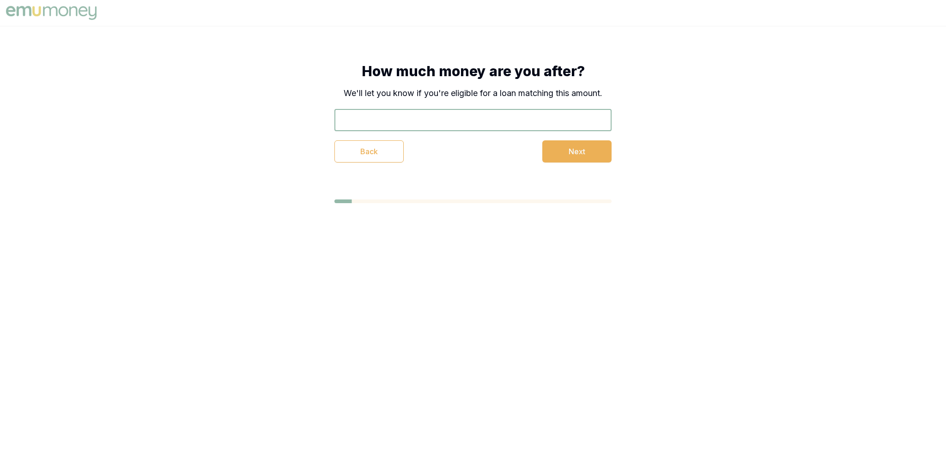
click at [506, 131] on div "Back Next" at bounding box center [472, 136] width 277 height 54
click at [384, 117] on input "text" at bounding box center [472, 120] width 277 height 22
type input "$45,000"
click at [601, 155] on button "Next" at bounding box center [576, 151] width 69 height 22
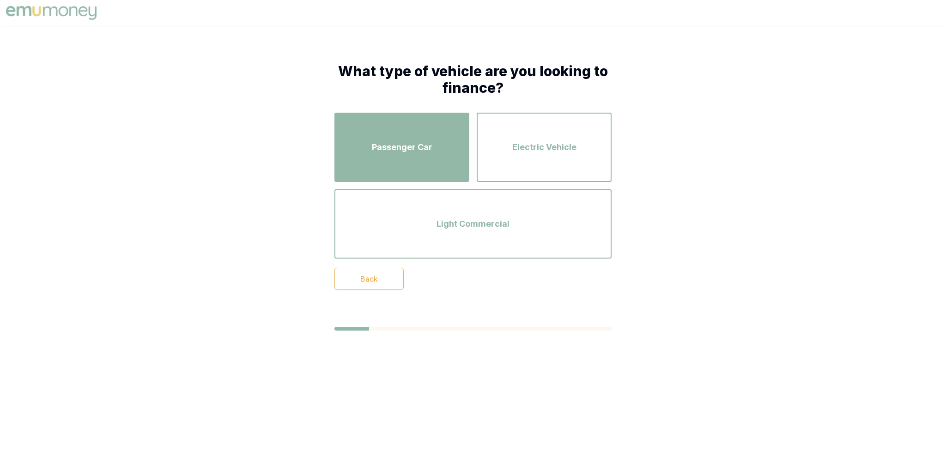
click at [412, 149] on span "Passenger Car" at bounding box center [402, 147] width 60 height 13
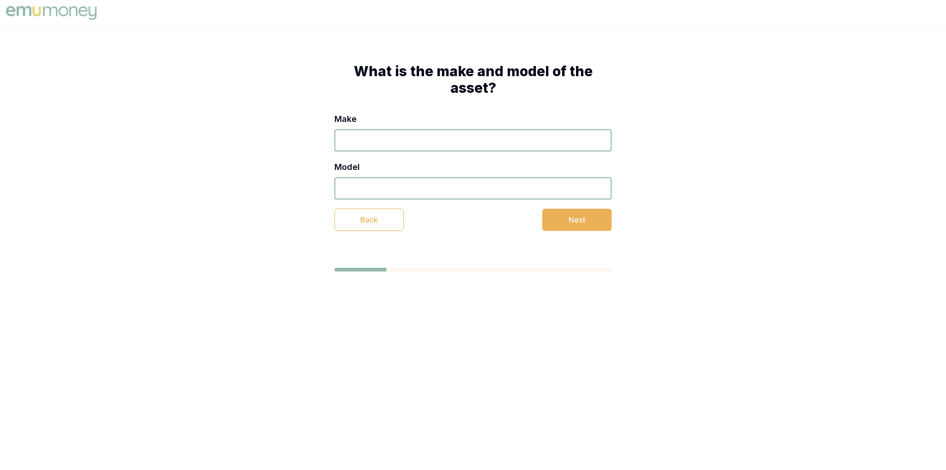
click at [417, 143] on input "Make" at bounding box center [472, 140] width 277 height 22
type input "n"
click at [412, 168] on div "Model" at bounding box center [472, 180] width 277 height 39
click at [415, 180] on input "Model" at bounding box center [472, 188] width 277 height 22
type input "2"
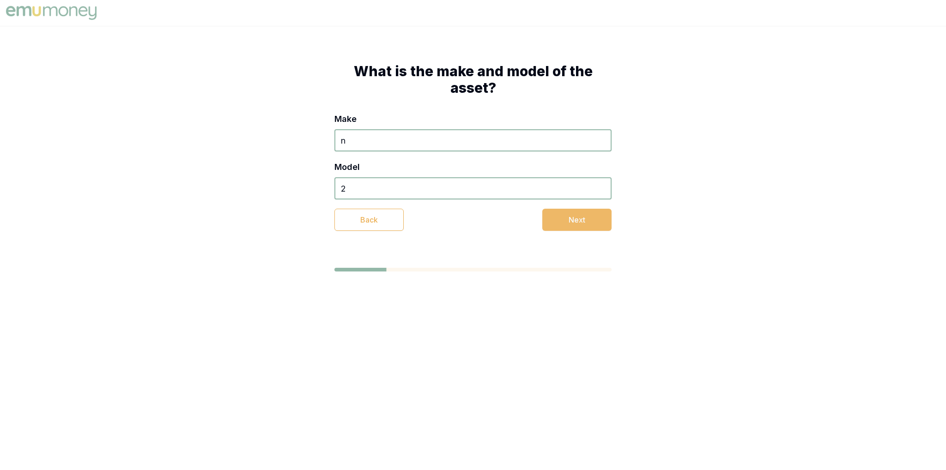
click at [560, 211] on button "Next" at bounding box center [576, 220] width 69 height 22
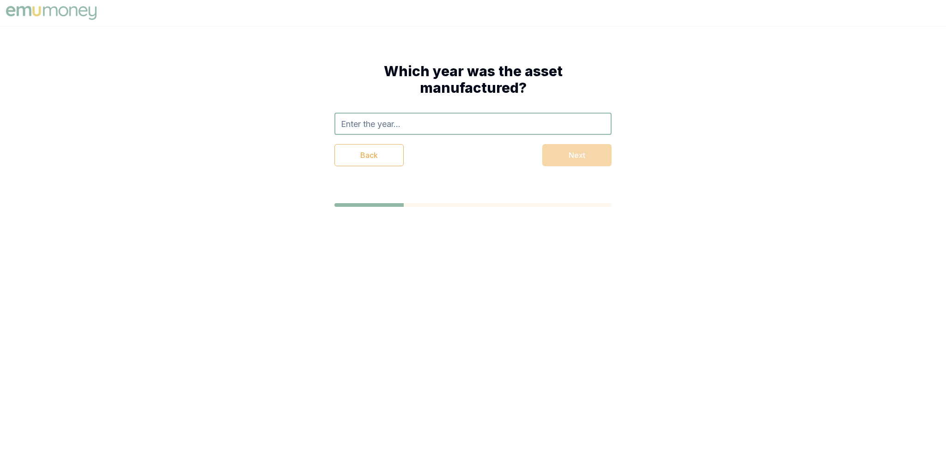
click at [436, 131] on input "text" at bounding box center [472, 124] width 277 height 22
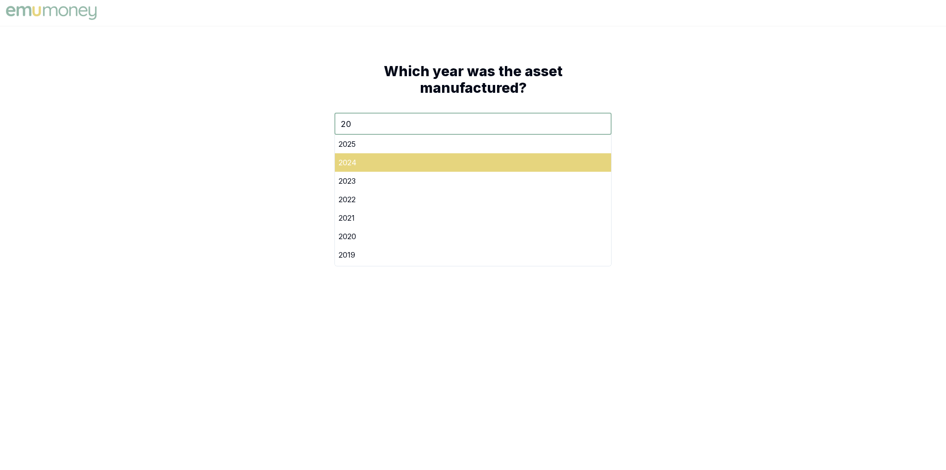
type input "20"
click at [339, 161] on div "2024" at bounding box center [473, 162] width 276 height 18
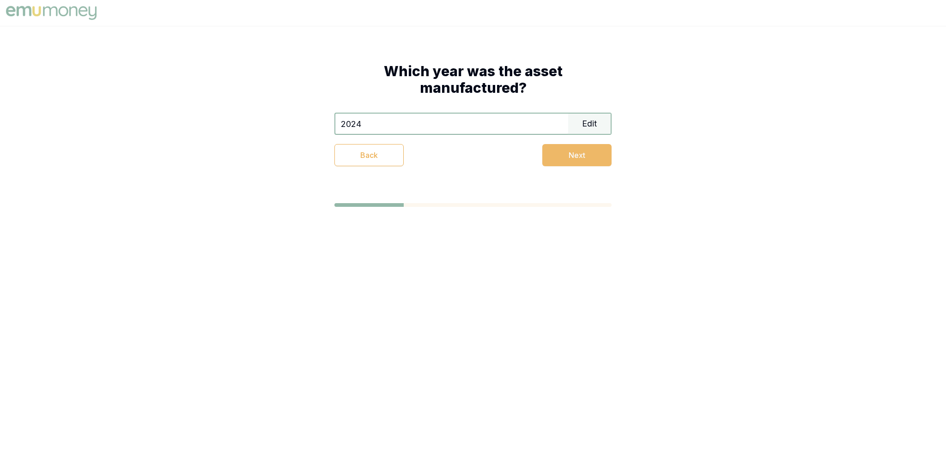
click at [602, 158] on button "Next" at bounding box center [576, 155] width 69 height 22
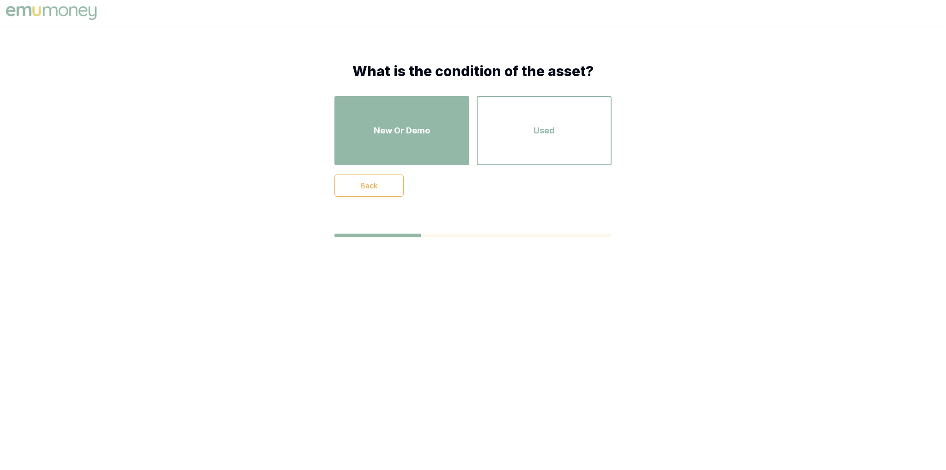
click at [425, 143] on div "New Or Demo" at bounding box center [402, 130] width 118 height 53
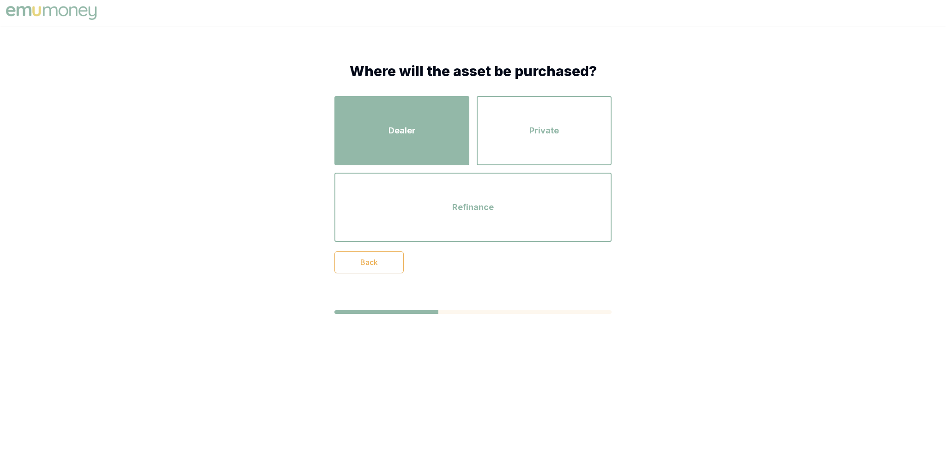
click at [417, 137] on div "Dealer" at bounding box center [402, 130] width 118 height 53
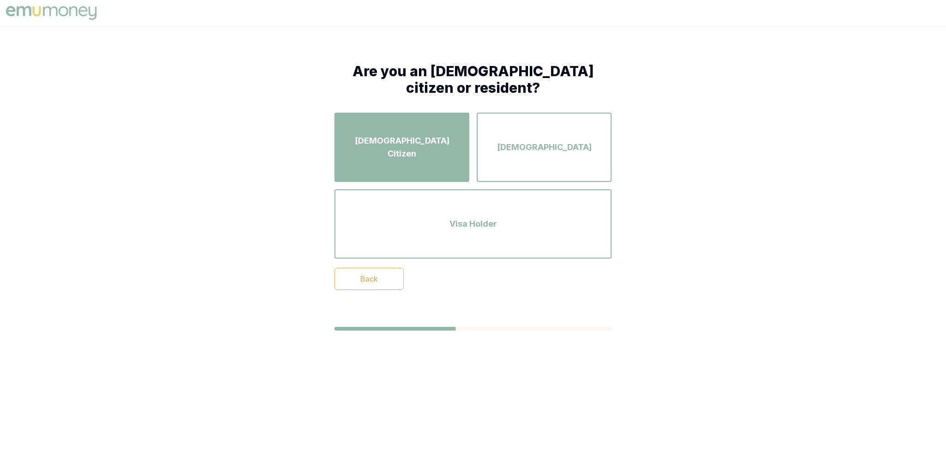
click at [419, 130] on div "[DEMOGRAPHIC_DATA] Citizen" at bounding box center [402, 147] width 118 height 53
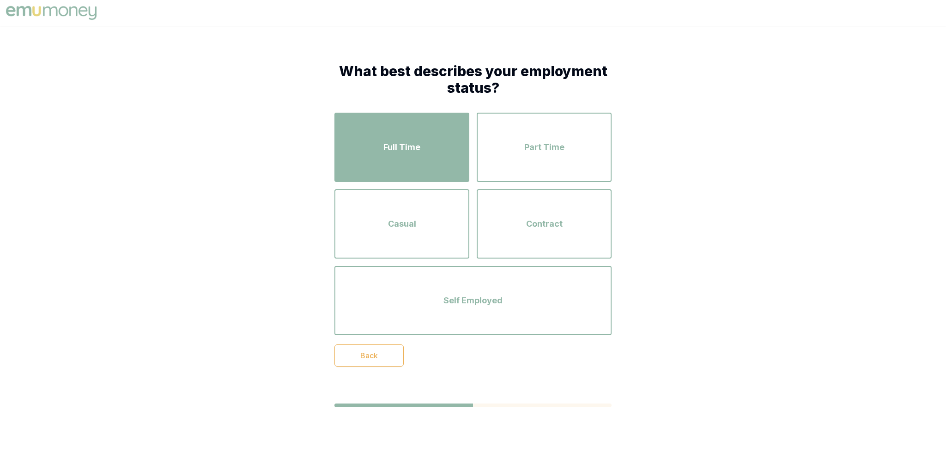
click at [419, 130] on div "Full Time" at bounding box center [402, 147] width 118 height 53
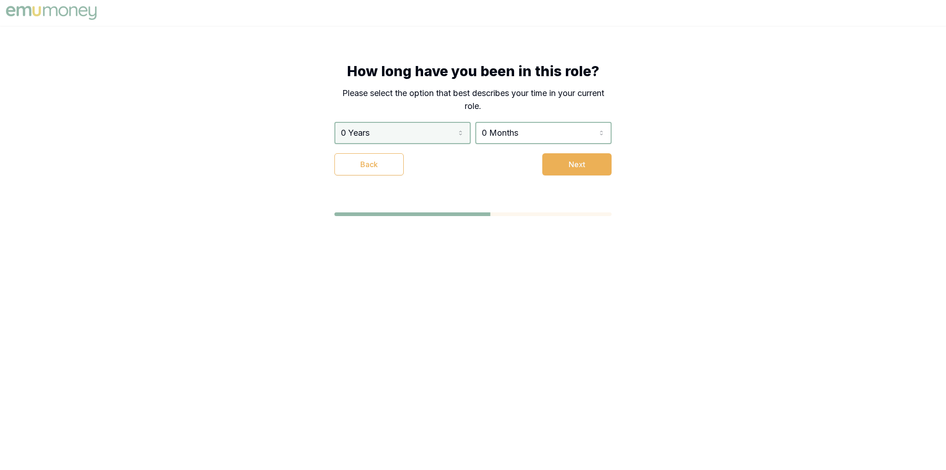
click at [415, 135] on html "How long have you been in this role? Please select the option that best describ…" at bounding box center [473, 235] width 946 height 470
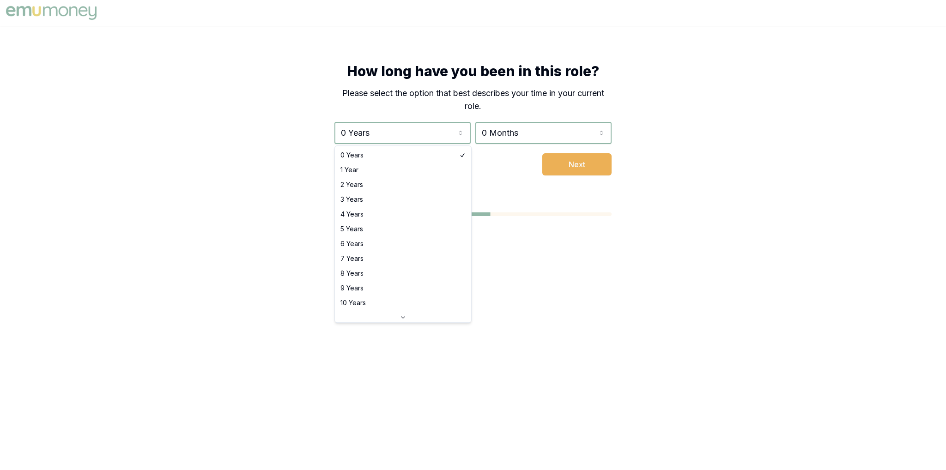
select select "4"
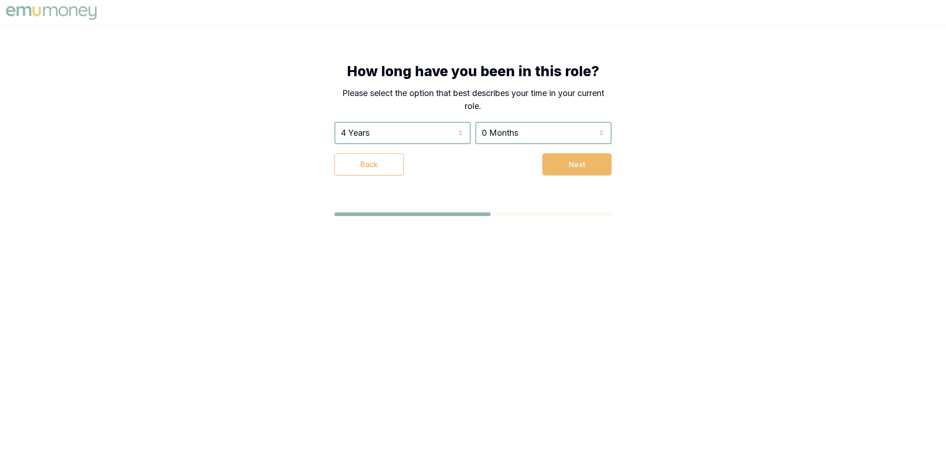
click at [569, 156] on button "Next" at bounding box center [576, 164] width 69 height 22
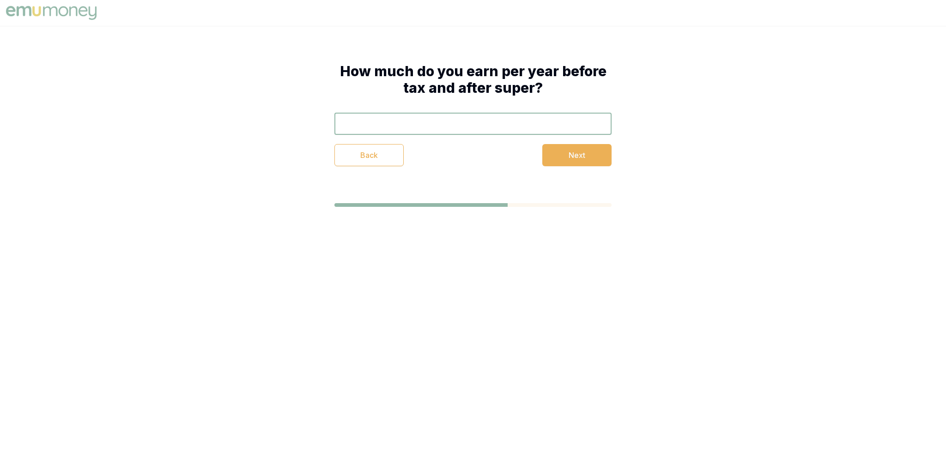
click at [434, 127] on input "text" at bounding box center [472, 124] width 277 height 22
type input "$85,000"
click at [570, 156] on button "Next" at bounding box center [576, 155] width 69 height 22
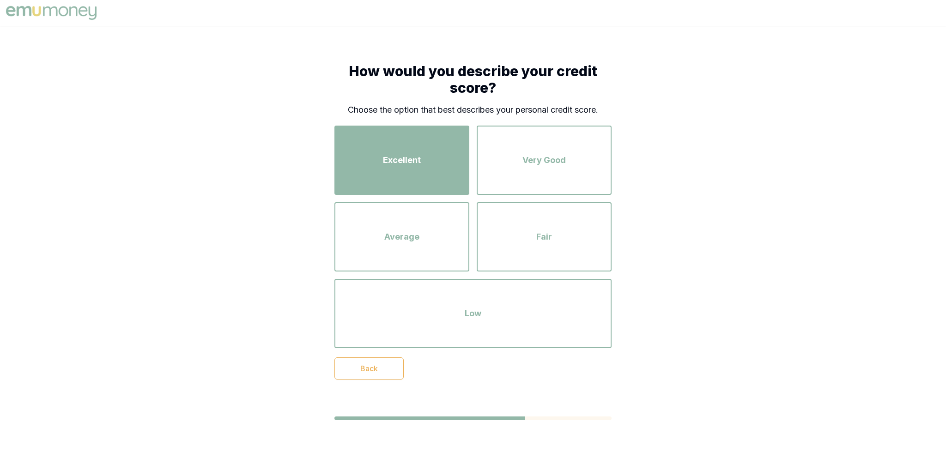
click at [433, 143] on div "Excellent" at bounding box center [402, 160] width 118 height 53
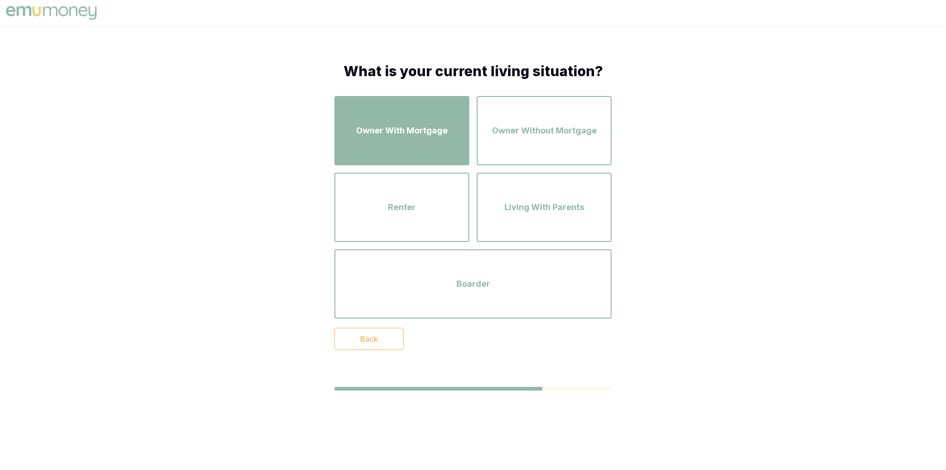
click at [424, 140] on div "Owner With Mortgage" at bounding box center [402, 130] width 118 height 53
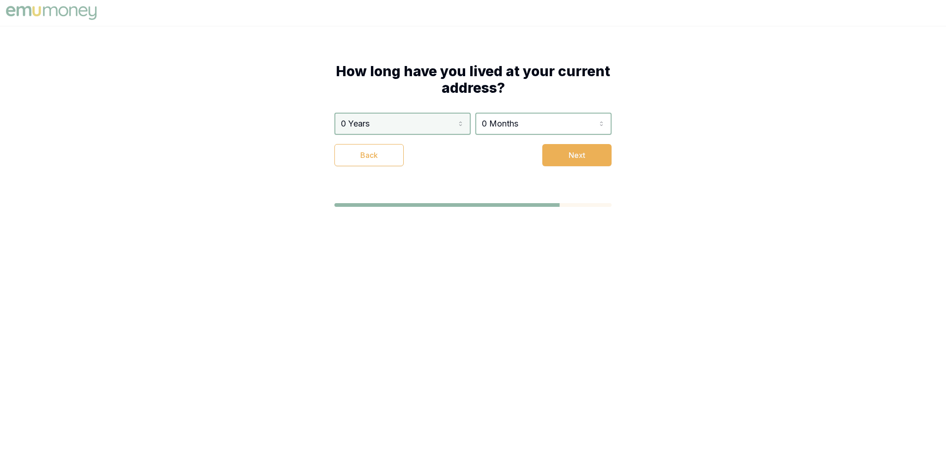
click at [423, 128] on html "How long have you lived at your current address? 0 Years 0 Years 1 Year 2 Years…" at bounding box center [473, 235] width 946 height 470
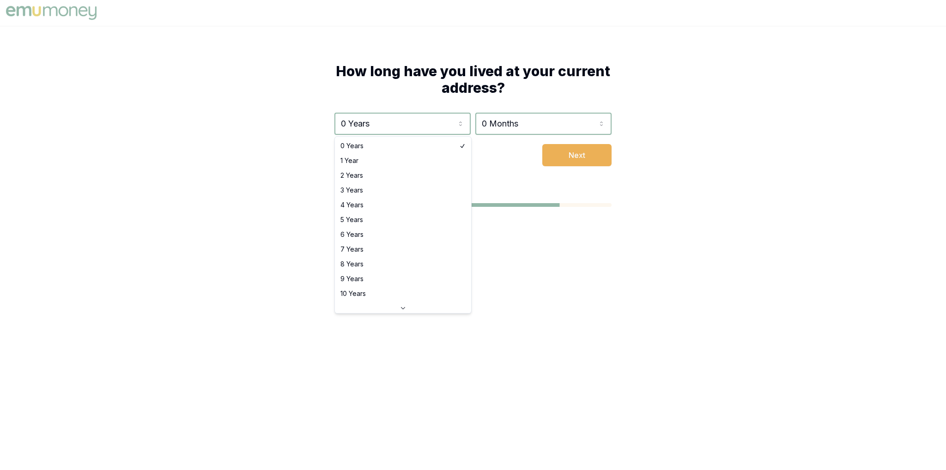
select select "3"
drag, startPoint x: 416, startPoint y: 194, endPoint x: 517, endPoint y: 161, distance: 106.5
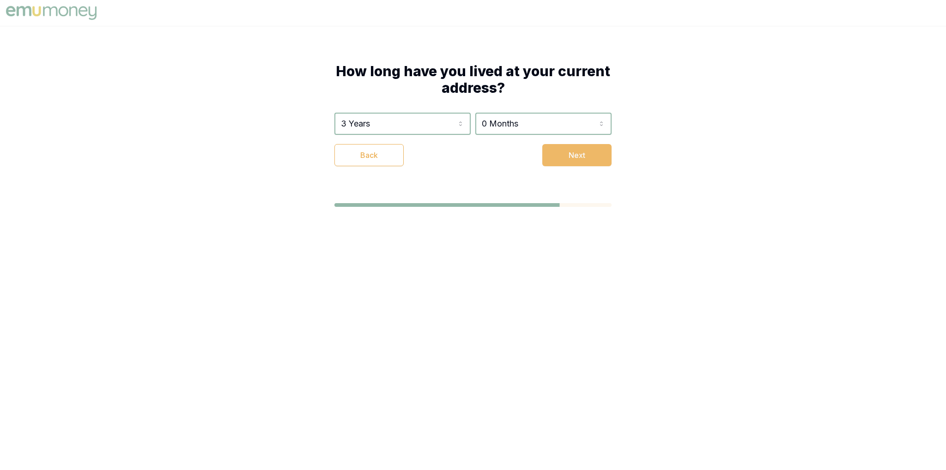
click at [591, 156] on button "Next" at bounding box center [576, 155] width 69 height 22
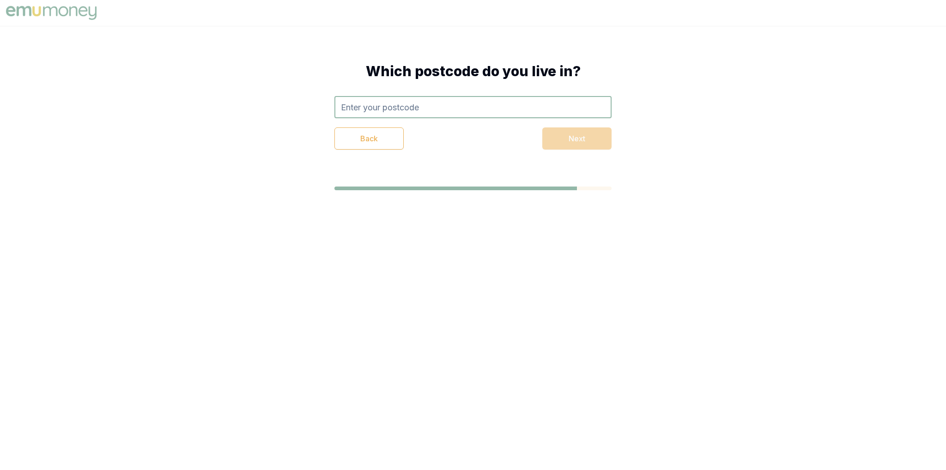
click at [428, 110] on input "text" at bounding box center [472, 107] width 277 height 22
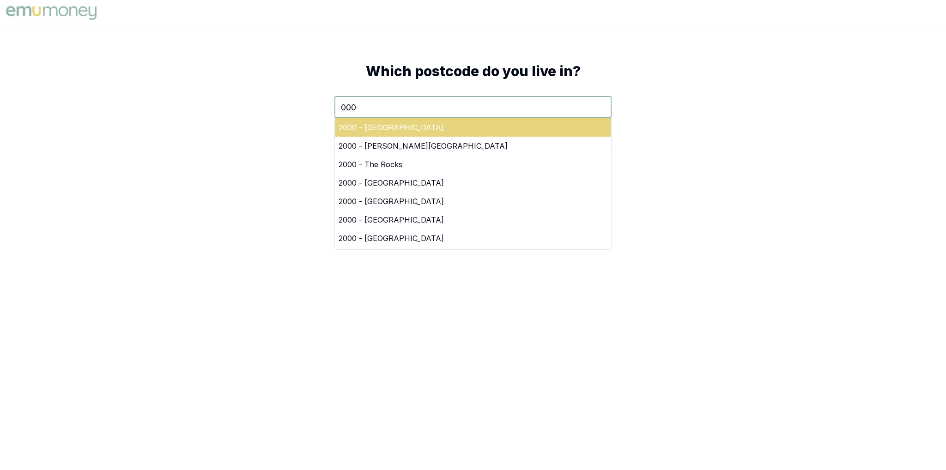
type input "000"
click at [393, 135] on div "2000 - [GEOGRAPHIC_DATA]" at bounding box center [473, 127] width 276 height 18
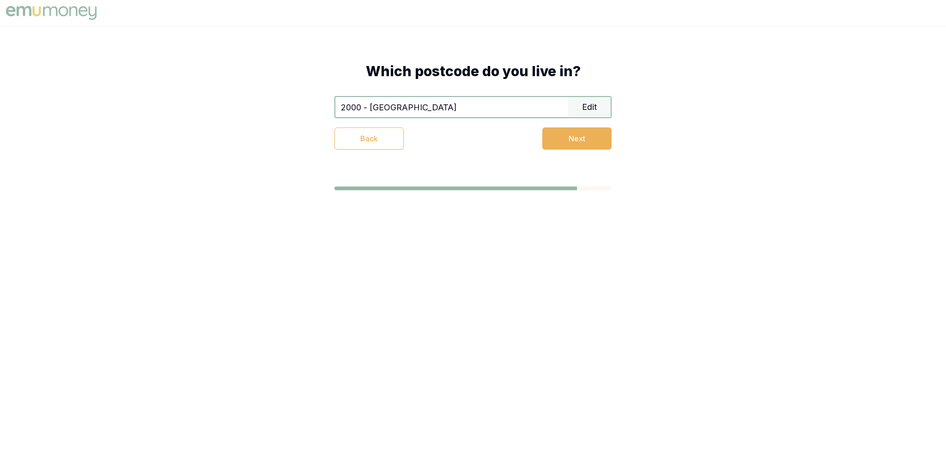
click at [613, 135] on div "Which postcode do you live in? 2000 - Sydney Edit Back Next" at bounding box center [472, 106] width 351 height 161
click at [582, 145] on button "Next" at bounding box center [576, 138] width 69 height 22
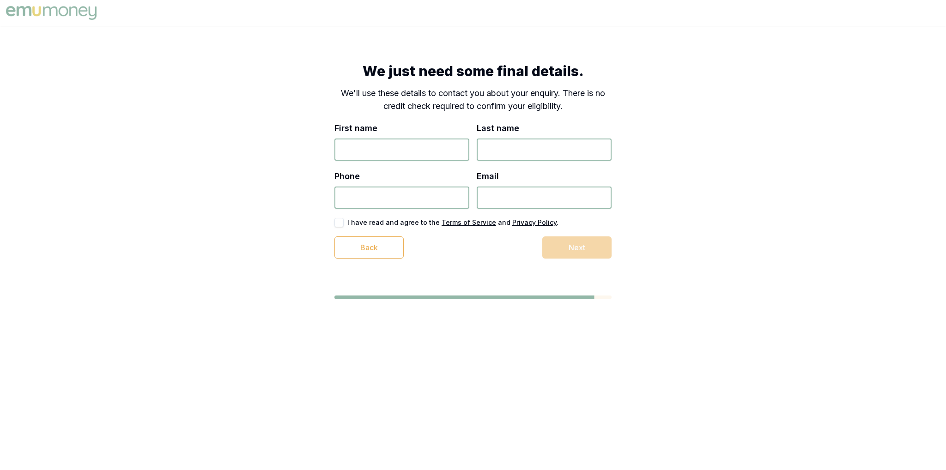
click at [405, 144] on input "First name" at bounding box center [401, 150] width 135 height 22
type input "[PERSON_NAME]"
type input "0481 616 431"
click at [550, 200] on input "[EMAIL_ADDRESS][DOMAIN_NAME]" at bounding box center [544, 198] width 135 height 22
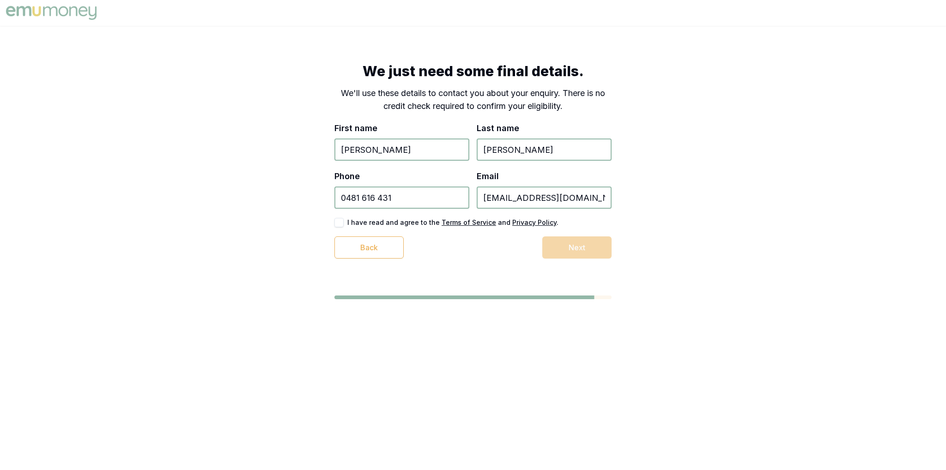
click at [550, 200] on input "[EMAIL_ADDRESS][DOMAIN_NAME]" at bounding box center [544, 198] width 135 height 22
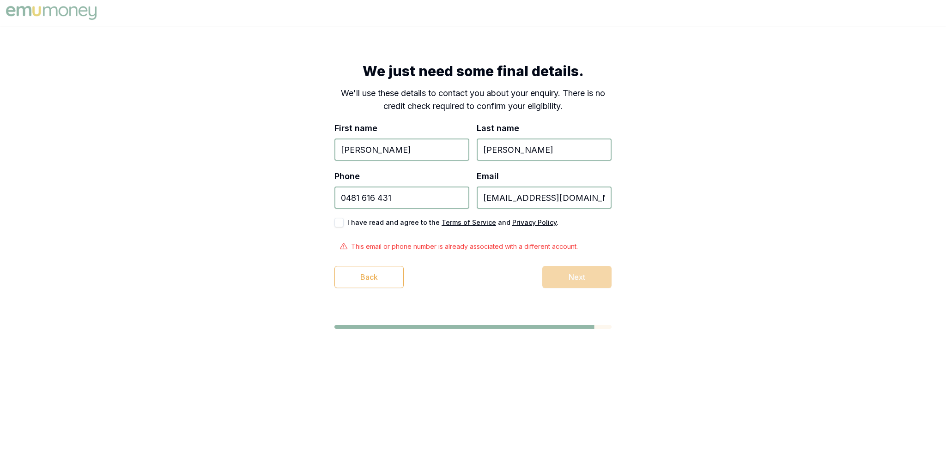
click at [550, 200] on input "[EMAIL_ADDRESS][DOMAIN_NAME]" at bounding box center [544, 198] width 135 height 22
type input "[EMAIL_ADDRESS][DOMAIN_NAME]"
type button "on"
click at [334, 218] on button "on" at bounding box center [338, 222] width 9 height 9
drag, startPoint x: 491, startPoint y: 330, endPoint x: 507, endPoint y: 298, distance: 36.1
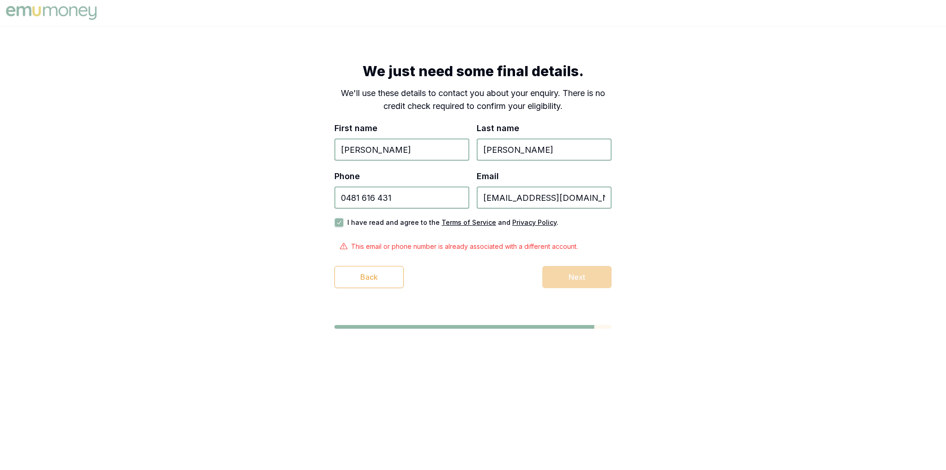
click at [489, 330] on div at bounding box center [472, 345] width 277 height 41
click at [416, 190] on input "0481 616 431" at bounding box center [401, 198] width 135 height 22
click at [526, 200] on input "[EMAIL_ADDRESS][DOMAIN_NAME]" at bounding box center [544, 198] width 135 height 22
click at [541, 199] on input "[EMAIL_ADDRESS][DOMAIN_NAME]" at bounding box center [544, 198] width 135 height 22
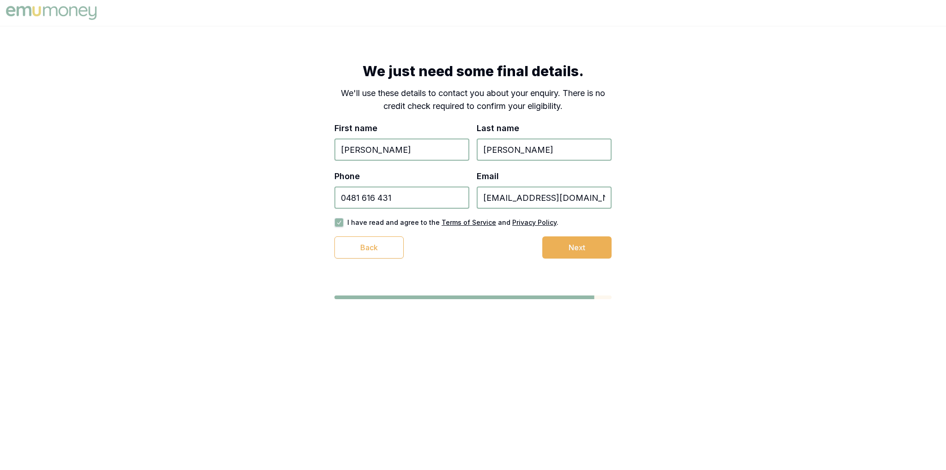
type input "[EMAIL_ADDRESS][DOMAIN_NAME]"
click at [619, 235] on div "We just need some final details. We'll use these details to contact you about y…" at bounding box center [472, 161] width 351 height 270
click at [586, 242] on button "Next" at bounding box center [576, 247] width 69 height 22
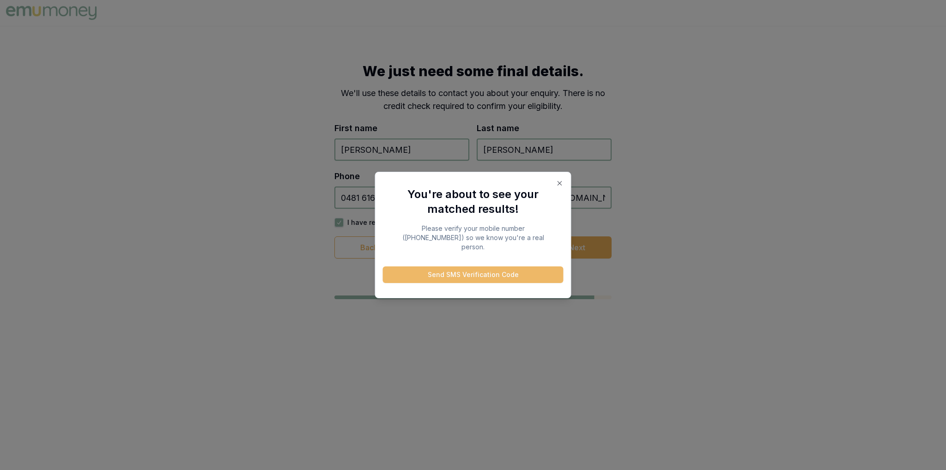
click at [478, 270] on button "Send SMS Verification Code" at bounding box center [473, 274] width 181 height 17
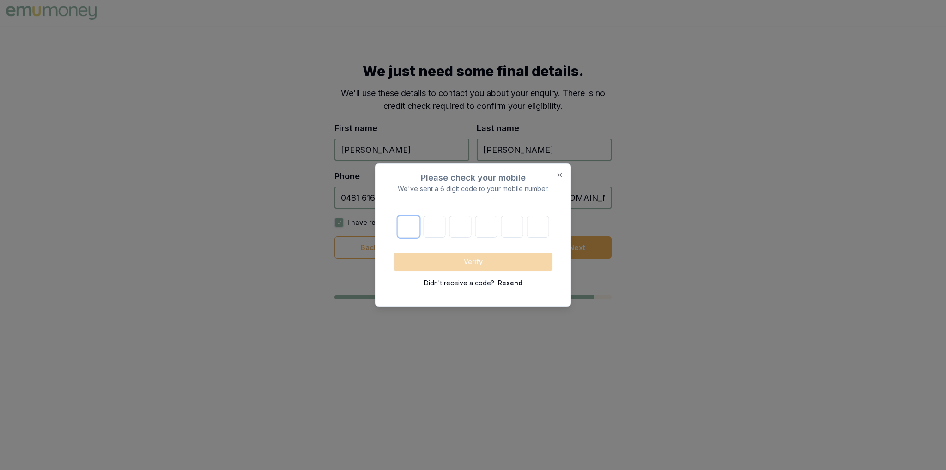
click at [414, 223] on input "number" at bounding box center [408, 227] width 22 height 22
type input "1"
type input "5"
type input "1"
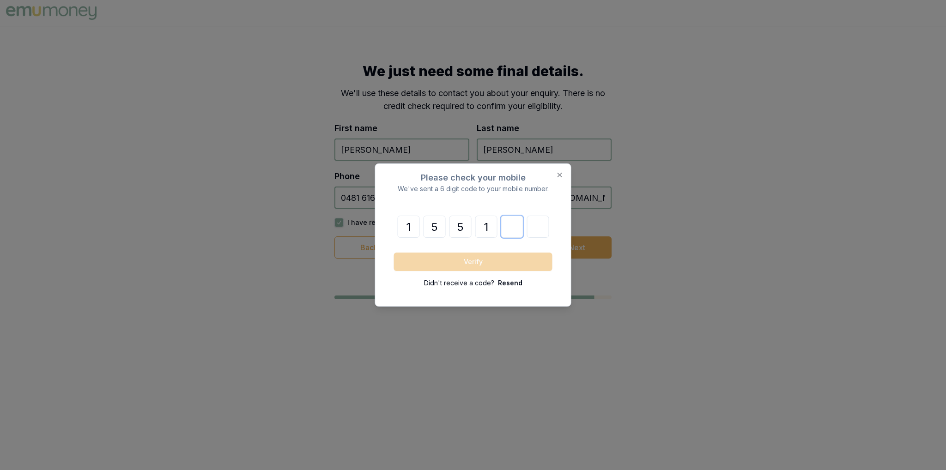
type input "3"
type input "0"
click at [435, 274] on form "1 5 5 1 3 0 Verify Didn't receive a code? [GEOGRAPHIC_DATA]" at bounding box center [473, 252] width 158 height 72
click at [438, 265] on button "Verify" at bounding box center [473, 262] width 158 height 18
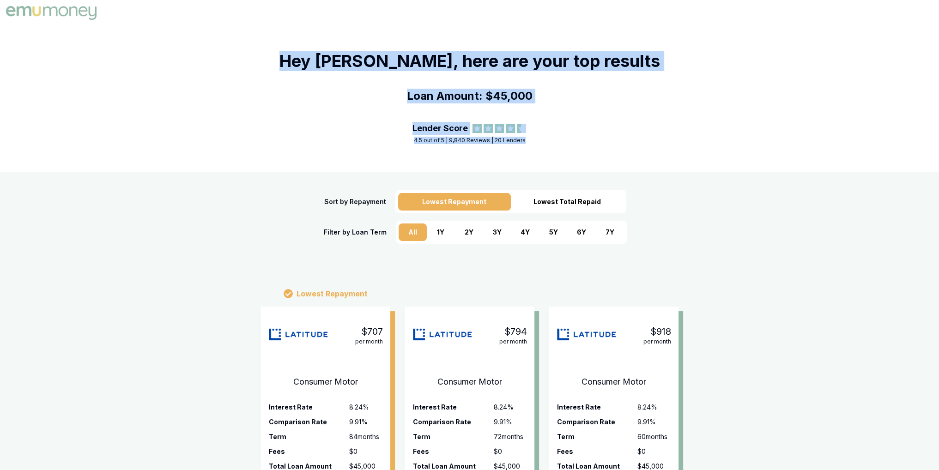
drag, startPoint x: 429, startPoint y: 76, endPoint x: 532, endPoint y: 145, distance: 124.5
click at [532, 145] on div "Hey [PERSON_NAME], here are your top results Loan Amount: $45,000 Lender Score …" at bounding box center [469, 99] width 939 height 146
click at [550, 145] on div "Hey [PERSON_NAME], here are your top results Loan Amount: $45,000 Lender Score …" at bounding box center [469, 99] width 939 height 146
drag, startPoint x: 568, startPoint y: 142, endPoint x: 314, endPoint y: 56, distance: 267.7
click at [315, 56] on div "Hey Satwik, here are your top results Loan Amount: $45,000 Lender Score 4.5 out…" at bounding box center [469, 99] width 939 height 146
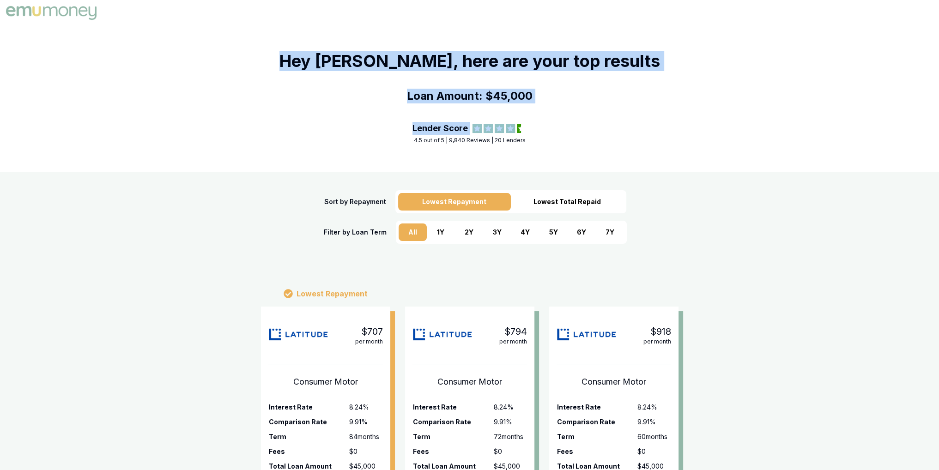
click at [326, 58] on h1 "Hey Satwik, here are your top results" at bounding box center [469, 61] width 380 height 18
drag, startPoint x: 323, startPoint y: 58, endPoint x: 562, endPoint y: 155, distance: 257.2
click at [547, 159] on div "Hey Satwik, here are your top results Loan Amount: $45,000 Lender Score 4.5 out…" at bounding box center [469, 99] width 939 height 146
click at [562, 155] on div "Hey Satwik, here are your top results Loan Amount: $45,000 Lender Score 4.5 out…" at bounding box center [469, 99] width 939 height 146
drag, startPoint x: 565, startPoint y: 150, endPoint x: 267, endPoint y: 41, distance: 316.6
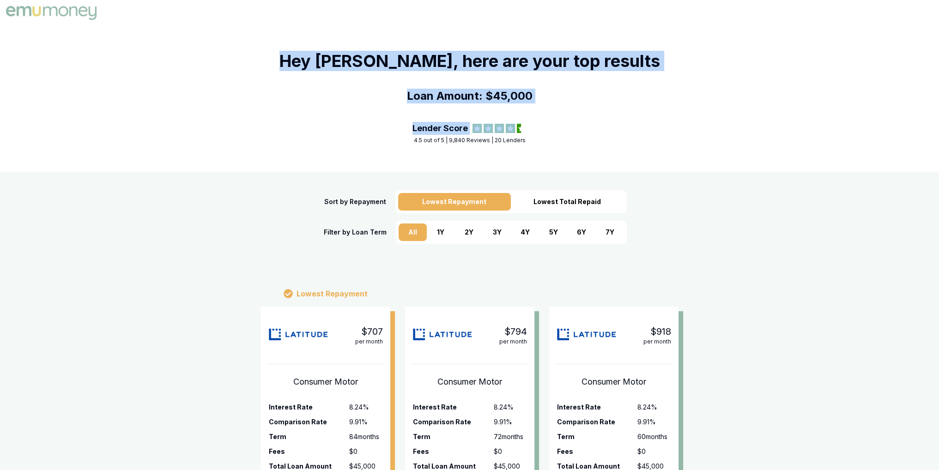
click at [267, 41] on div "Hey Satwik, here are your top results Loan Amount: $45,000 Lender Score 4.5 out…" at bounding box center [469, 99] width 939 height 146
click at [268, 40] on div "Hey Satwik, here are your top results Loan Amount: $45,000 Lender Score 4.5 out…" at bounding box center [469, 99] width 939 height 146
drag, startPoint x: 297, startPoint y: 40, endPoint x: 595, endPoint y: 157, distance: 320.3
click at [595, 157] on div "Hey Satwik, here are your top results Loan Amount: $45,000 Lender Score 4.5 out…" at bounding box center [469, 99] width 939 height 146
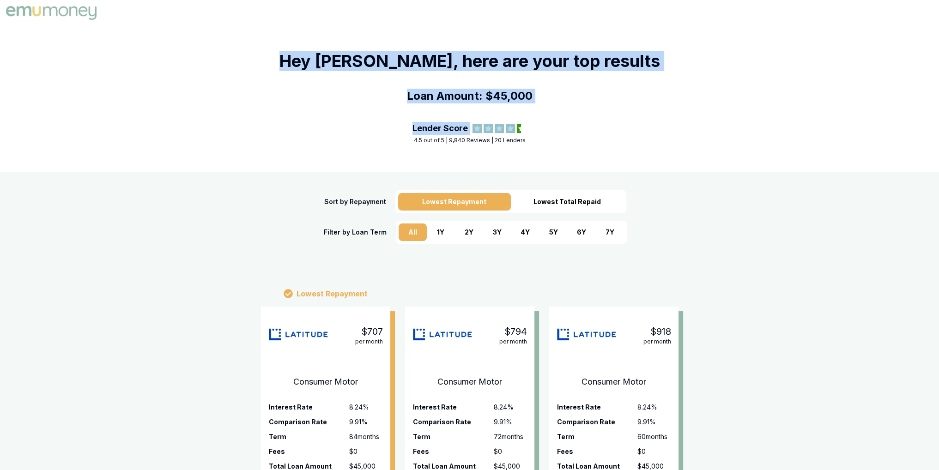
drag, startPoint x: 596, startPoint y: 152, endPoint x: 288, endPoint y: 30, distance: 331.2
click at [288, 30] on div "Hey Satwik, here are your top results Loan Amount: $45,000 Lender Score 4.5 out…" at bounding box center [469, 99] width 939 height 146
click at [292, 31] on div "Hey Satwik, here are your top results Loan Amount: $45,000 Lender Score 4.5 out…" at bounding box center [469, 99] width 939 height 146
drag, startPoint x: 297, startPoint y: 42, endPoint x: 584, endPoint y: 150, distance: 306.4
click at [584, 150] on div "Hey Satwik, here are your top results Loan Amount: $45,000 Lender Score 4.5 out…" at bounding box center [469, 99] width 939 height 146
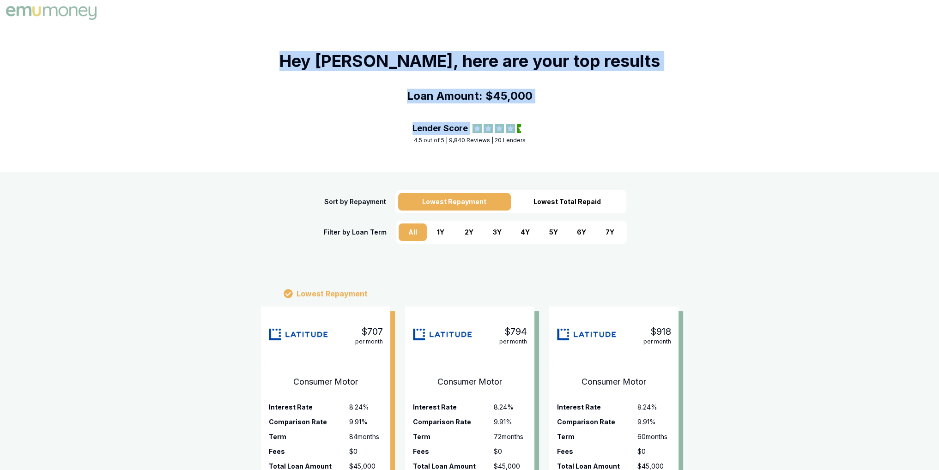
click at [567, 148] on div "Hey Satwik, here are your top results Loan Amount: $45,000 Lender Score 4.5 out…" at bounding box center [469, 99] width 939 height 146
drag, startPoint x: 569, startPoint y: 147, endPoint x: 301, endPoint y: 46, distance: 286.3
click at [301, 46] on div "Hey Satwik, here are your top results Loan Amount: $45,000 Lender Score 4.5 out…" at bounding box center [469, 99] width 939 height 146
